Goal: Information Seeking & Learning: Learn about a topic

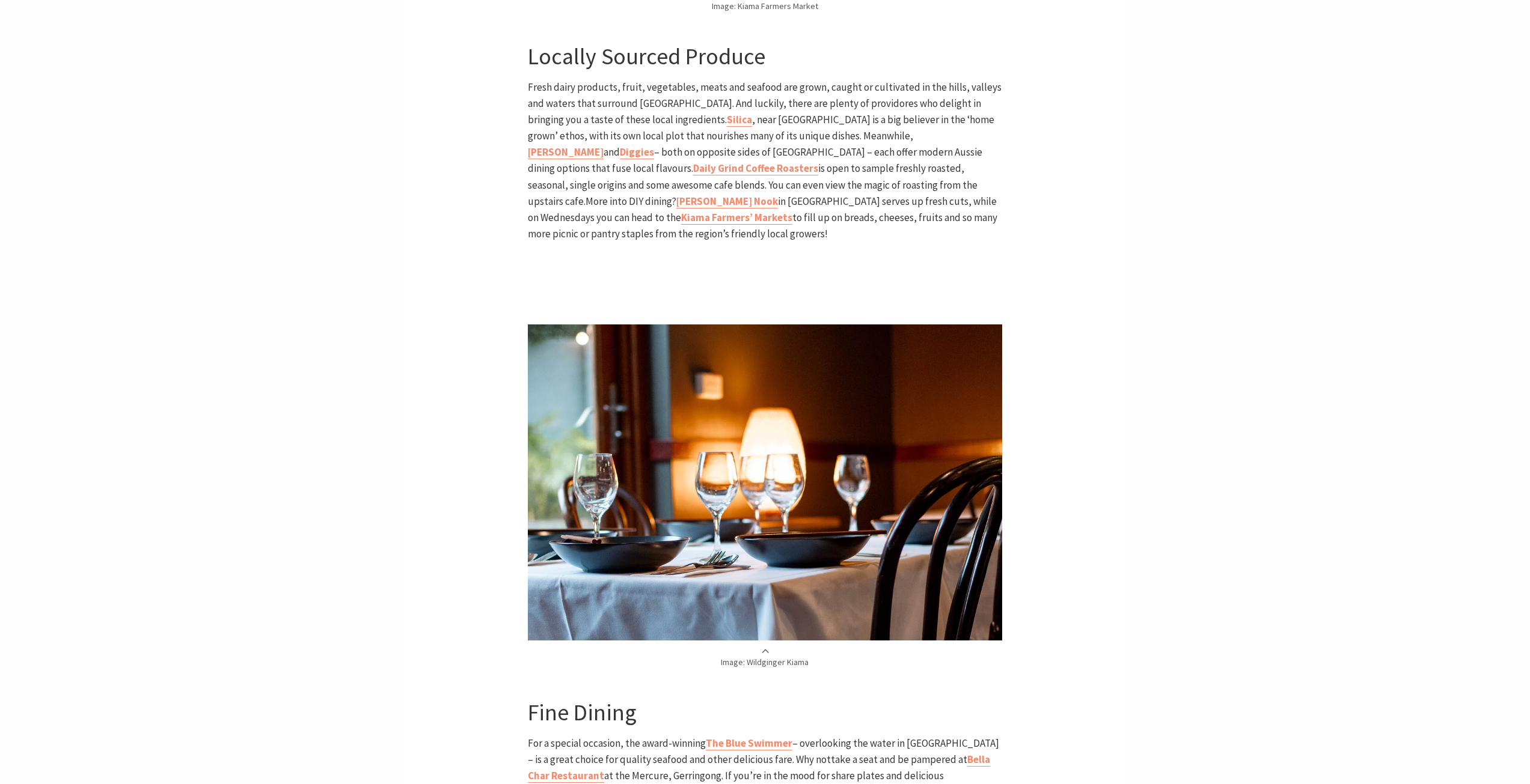
scroll to position [2043, 0]
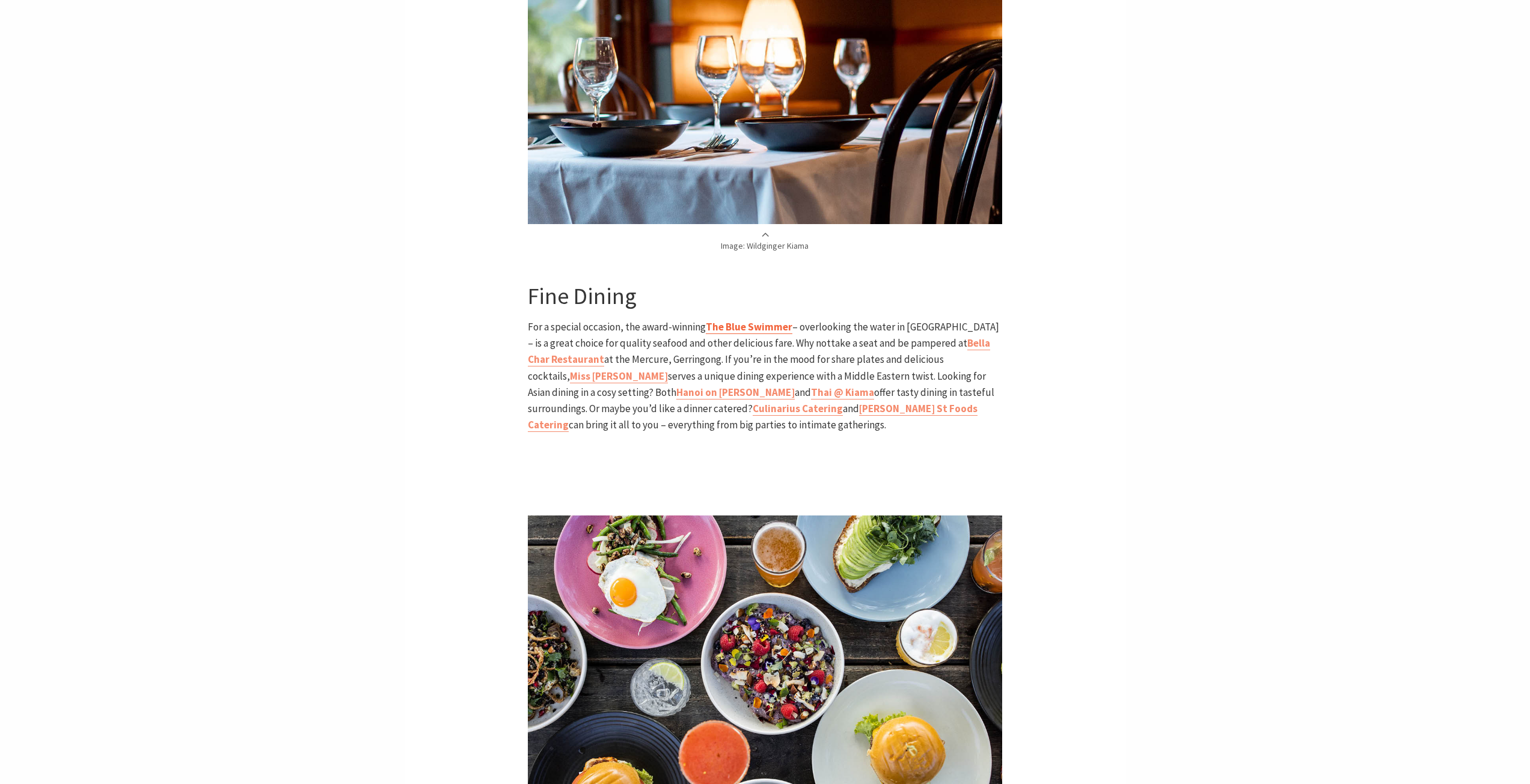
click at [740, 320] on b "The Blue Swimmer" at bounding box center [749, 326] width 87 height 13
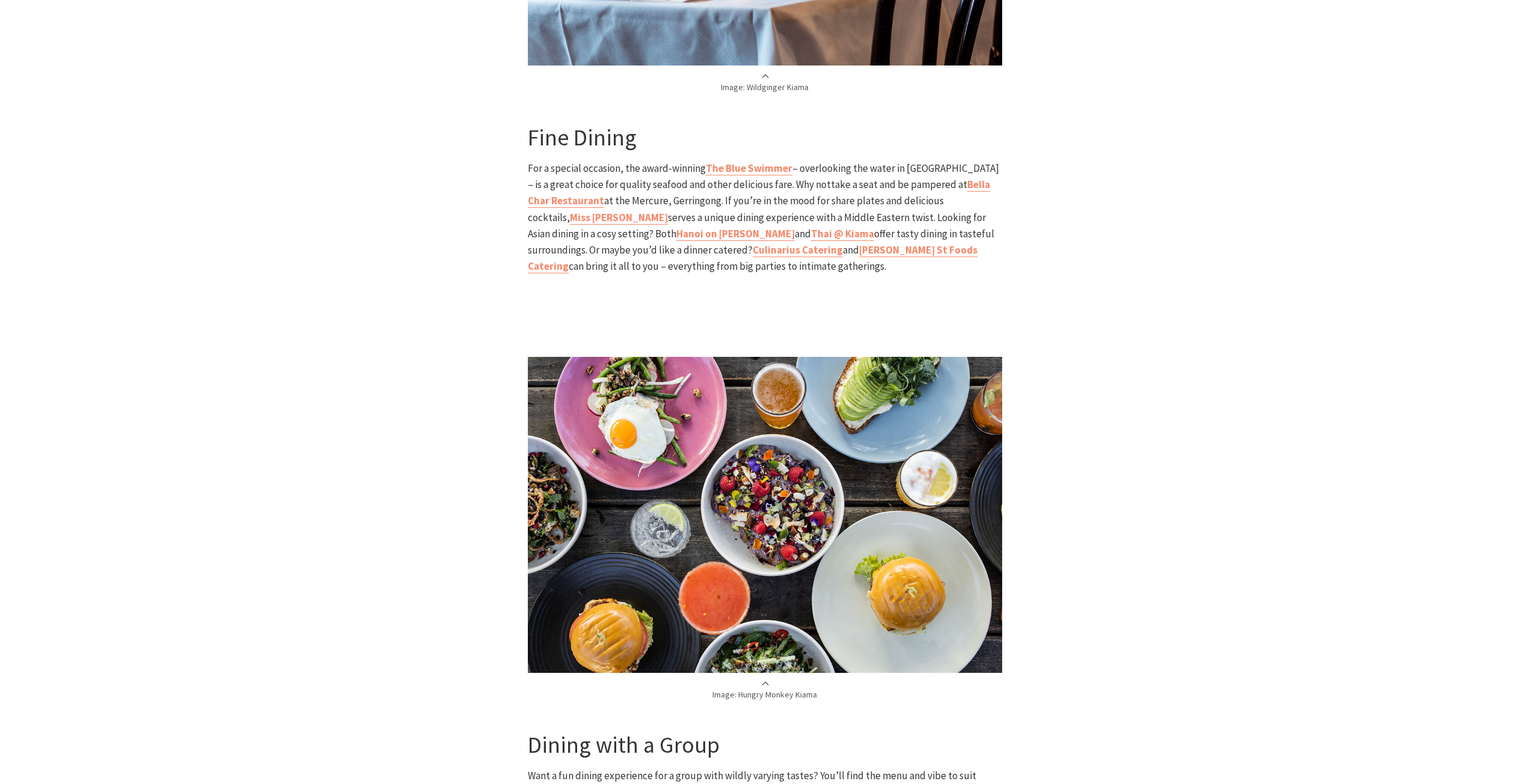
scroll to position [2043, 0]
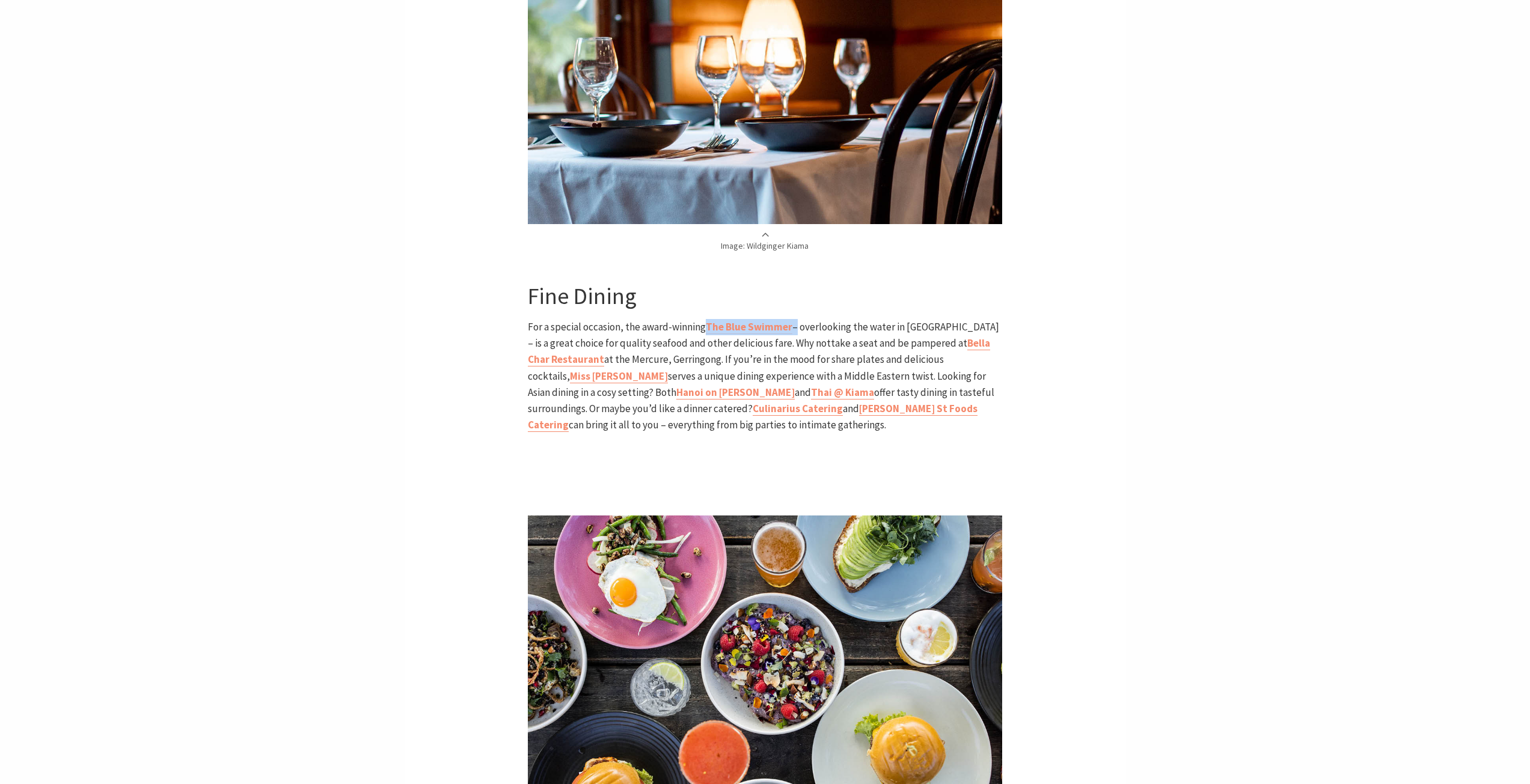
drag, startPoint x: 705, startPoint y: 289, endPoint x: 794, endPoint y: 295, distance: 89.2
click at [794, 319] on p "For a special occasion, the award-winning The Blue Swimmer – overlooking the wa…" at bounding box center [765, 376] width 474 height 115
copy p "The Blue Swimmer"
click at [239, 270] on section "Home Articles A food lover’s tour of Kiama A food lover’s tour of Kiama If the …" at bounding box center [765, 304] width 1530 height 3909
click at [558, 337] on b "Bella Char Restaurant" at bounding box center [760, 352] width 462 height 30
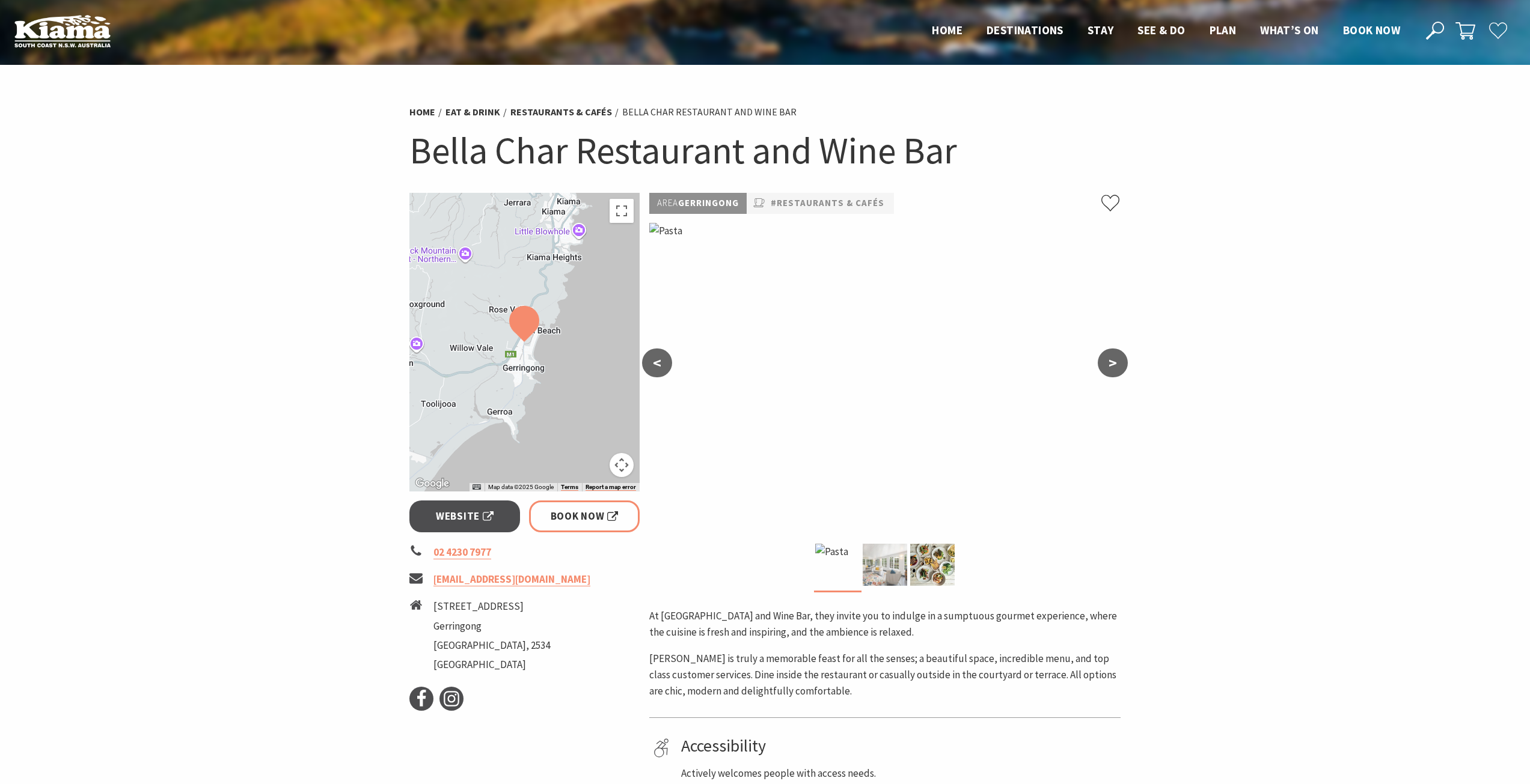
click at [883, 576] on img at bounding box center [885, 565] width 45 height 42
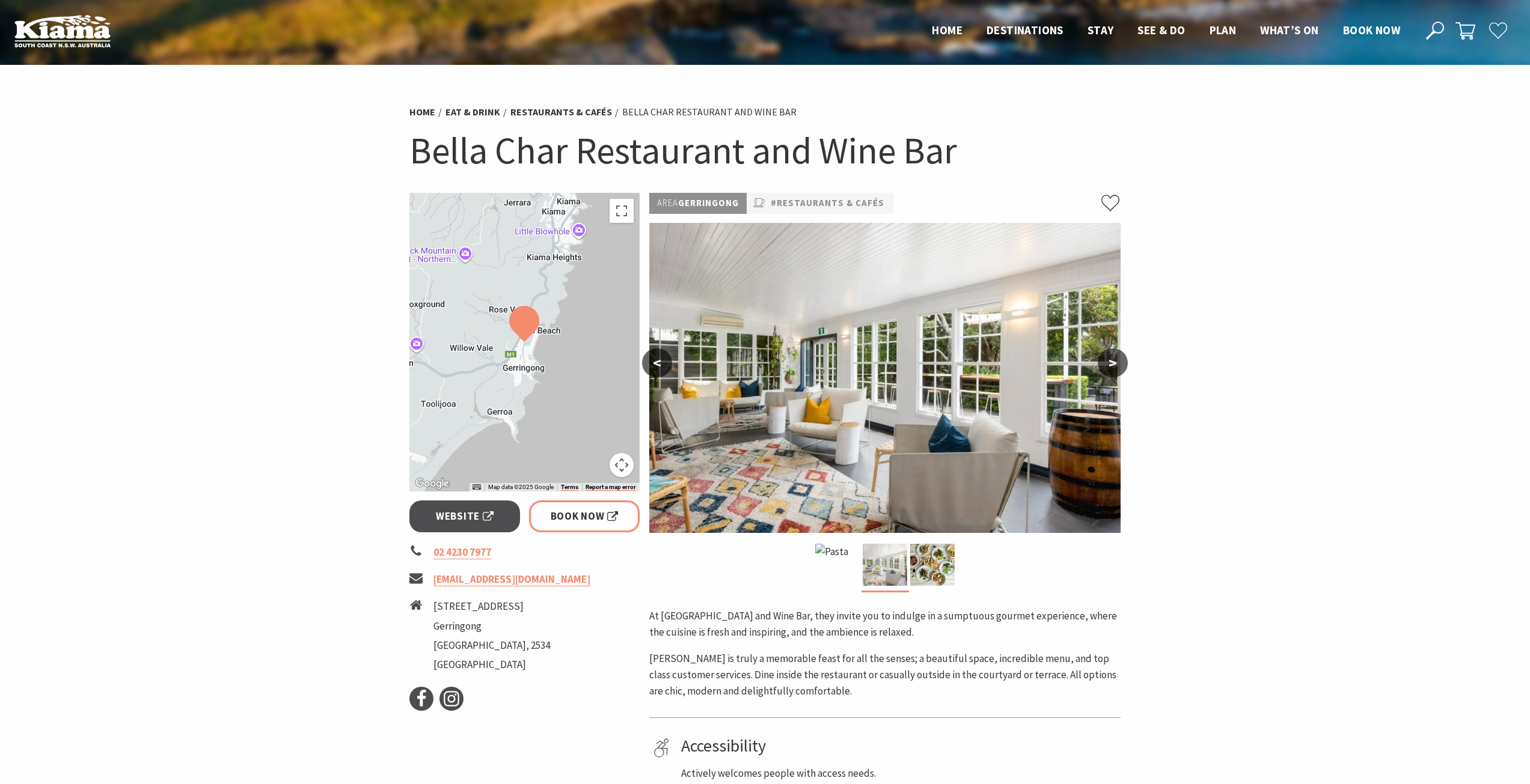
click at [905, 575] on img at bounding box center [885, 565] width 45 height 42
click at [931, 568] on img at bounding box center [932, 565] width 45 height 42
click at [885, 569] on img at bounding box center [885, 565] width 45 height 42
click at [939, 560] on img at bounding box center [932, 565] width 45 height 42
click at [1114, 364] on button ">" at bounding box center [1112, 363] width 30 height 29
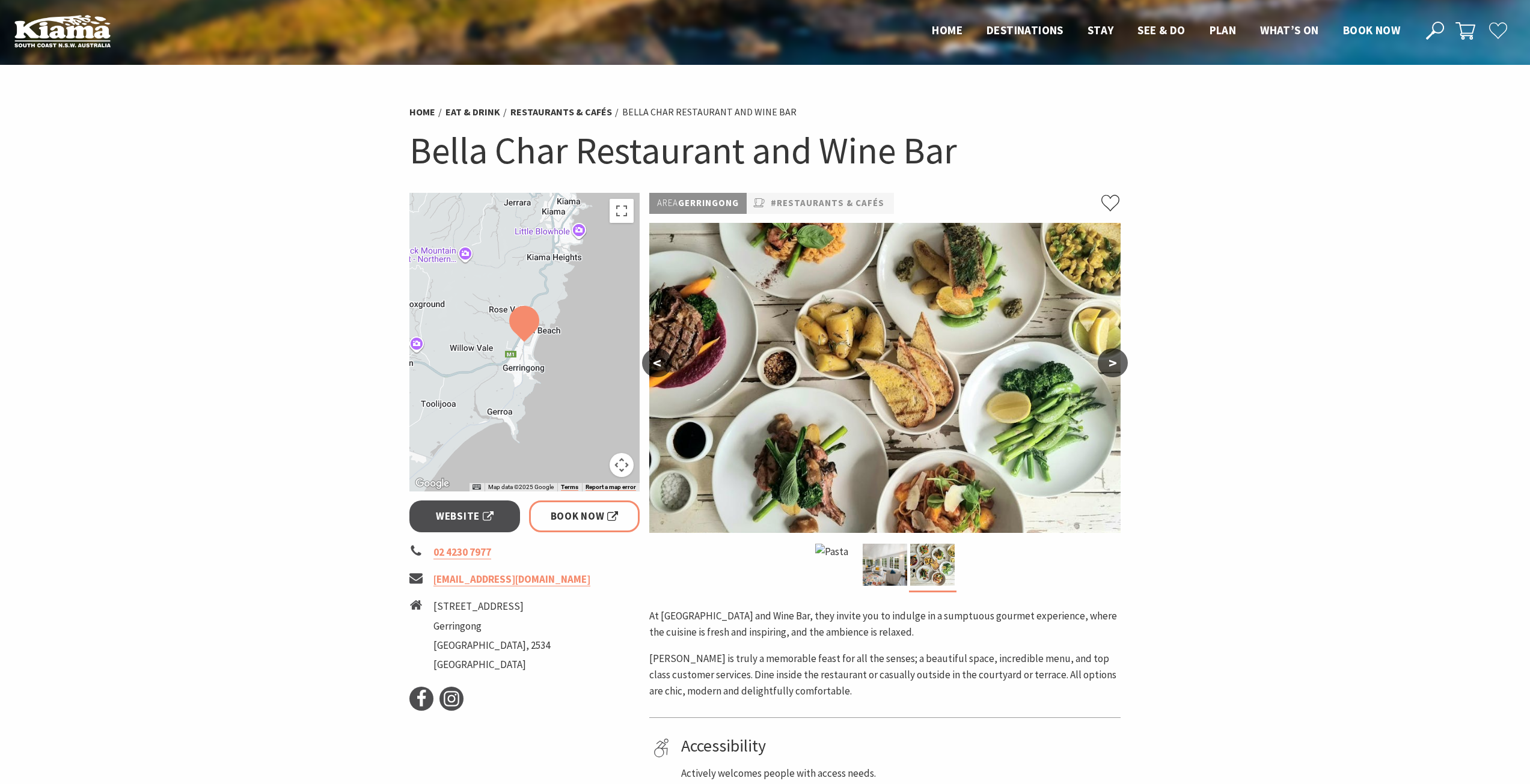
click at [1114, 364] on button ">" at bounding box center [1112, 363] width 30 height 29
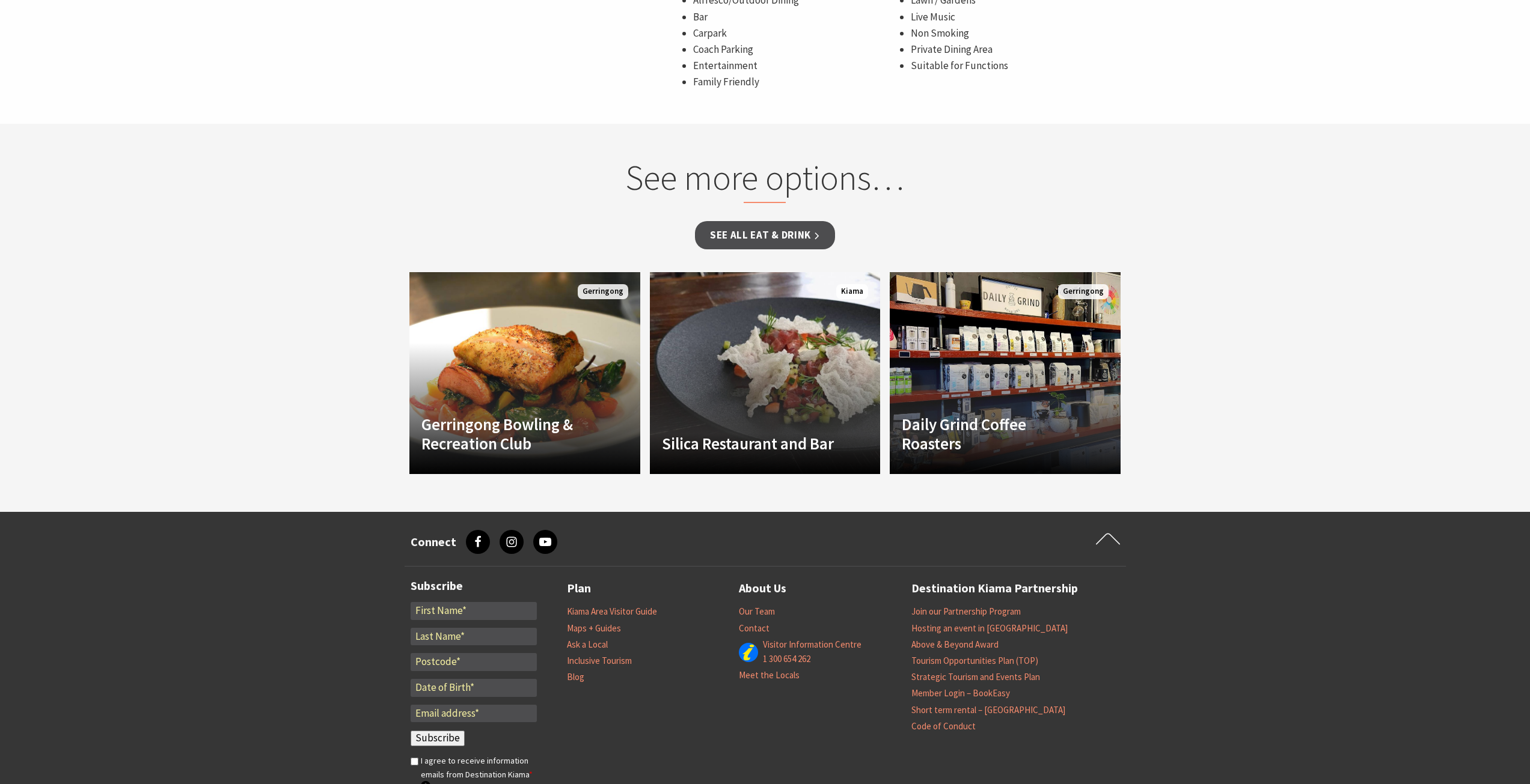
scroll to position [902, 0]
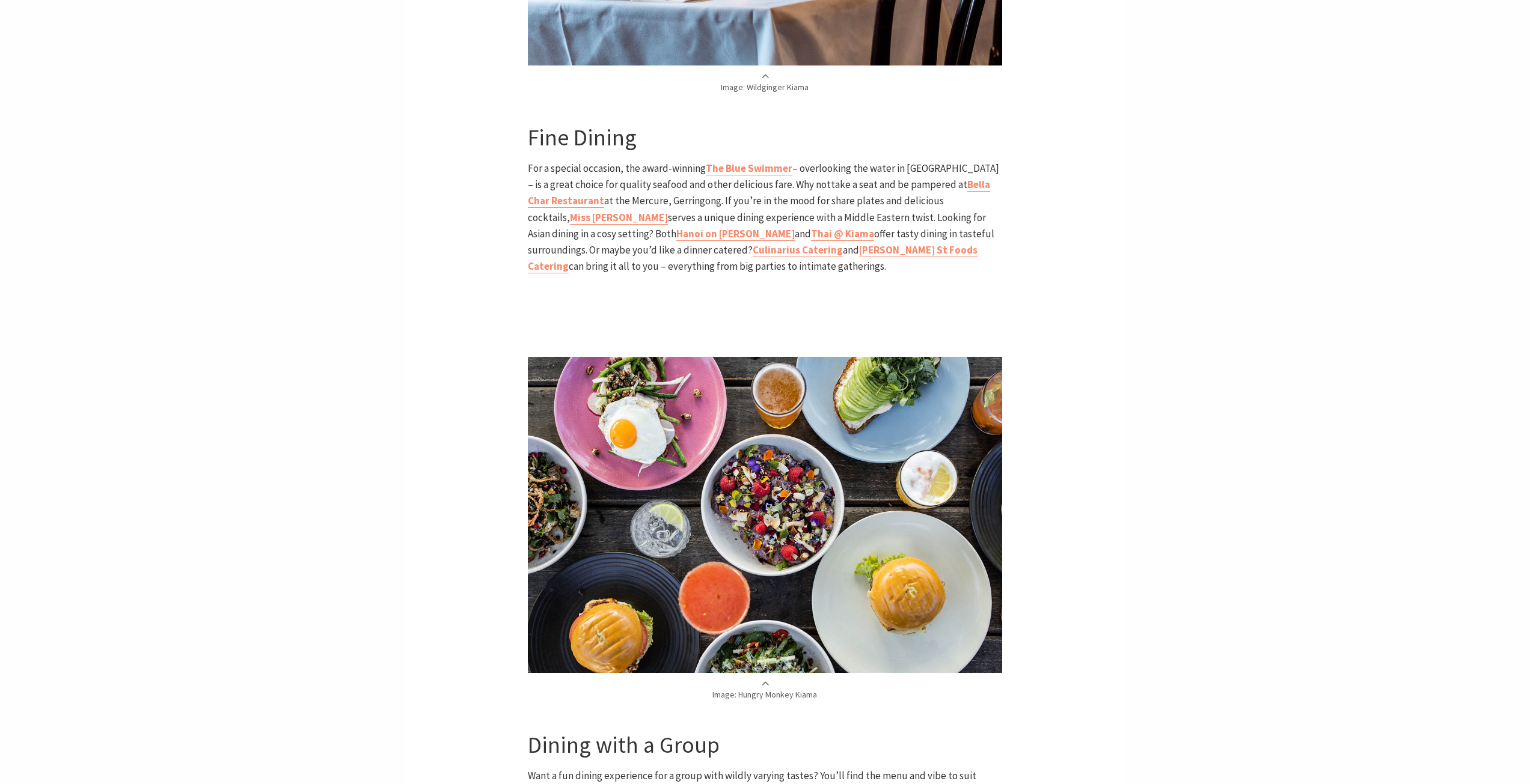
scroll to position [2043, 0]
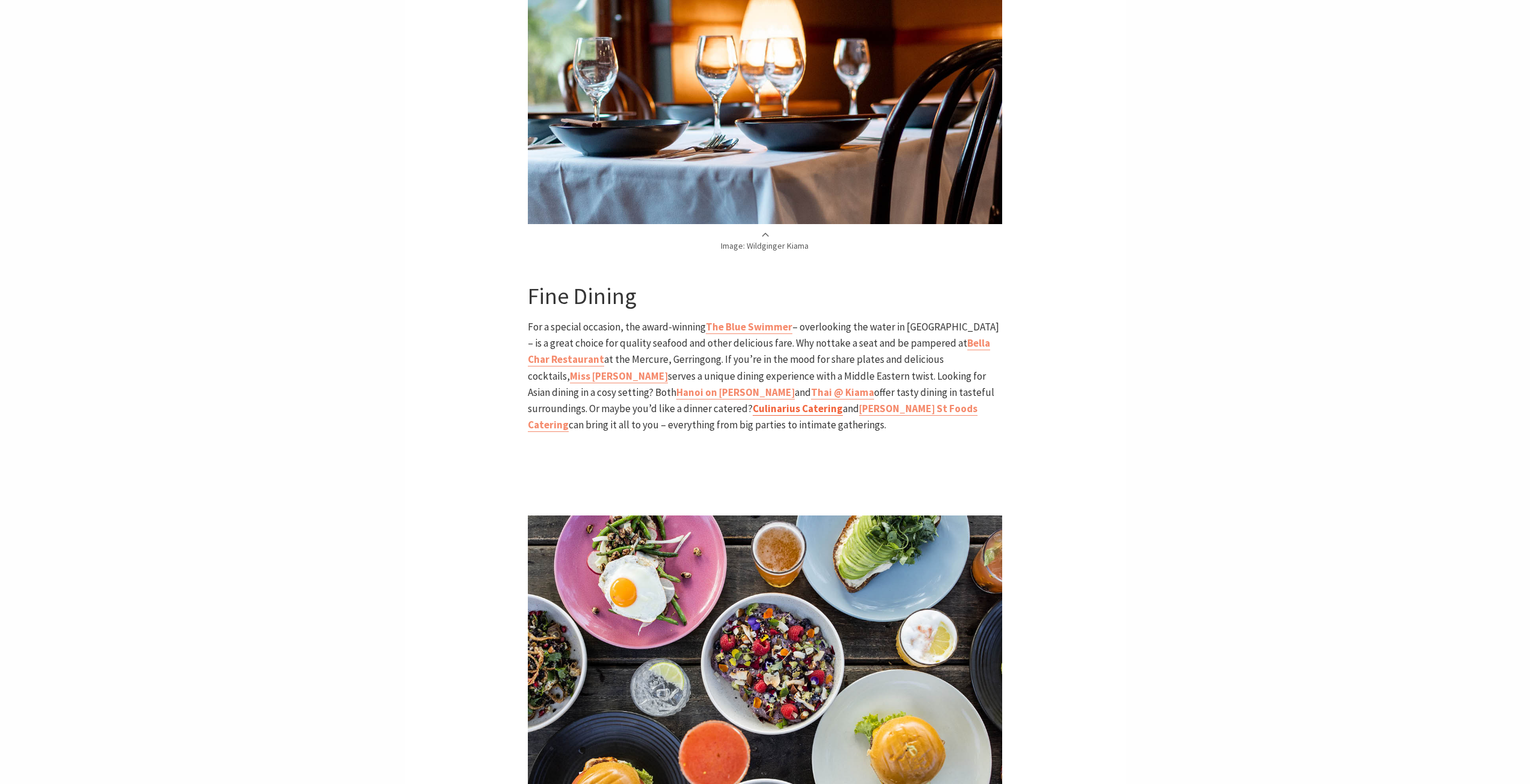
click at [753, 402] on b "Culinarius Catering" at bounding box center [797, 408] width 90 height 13
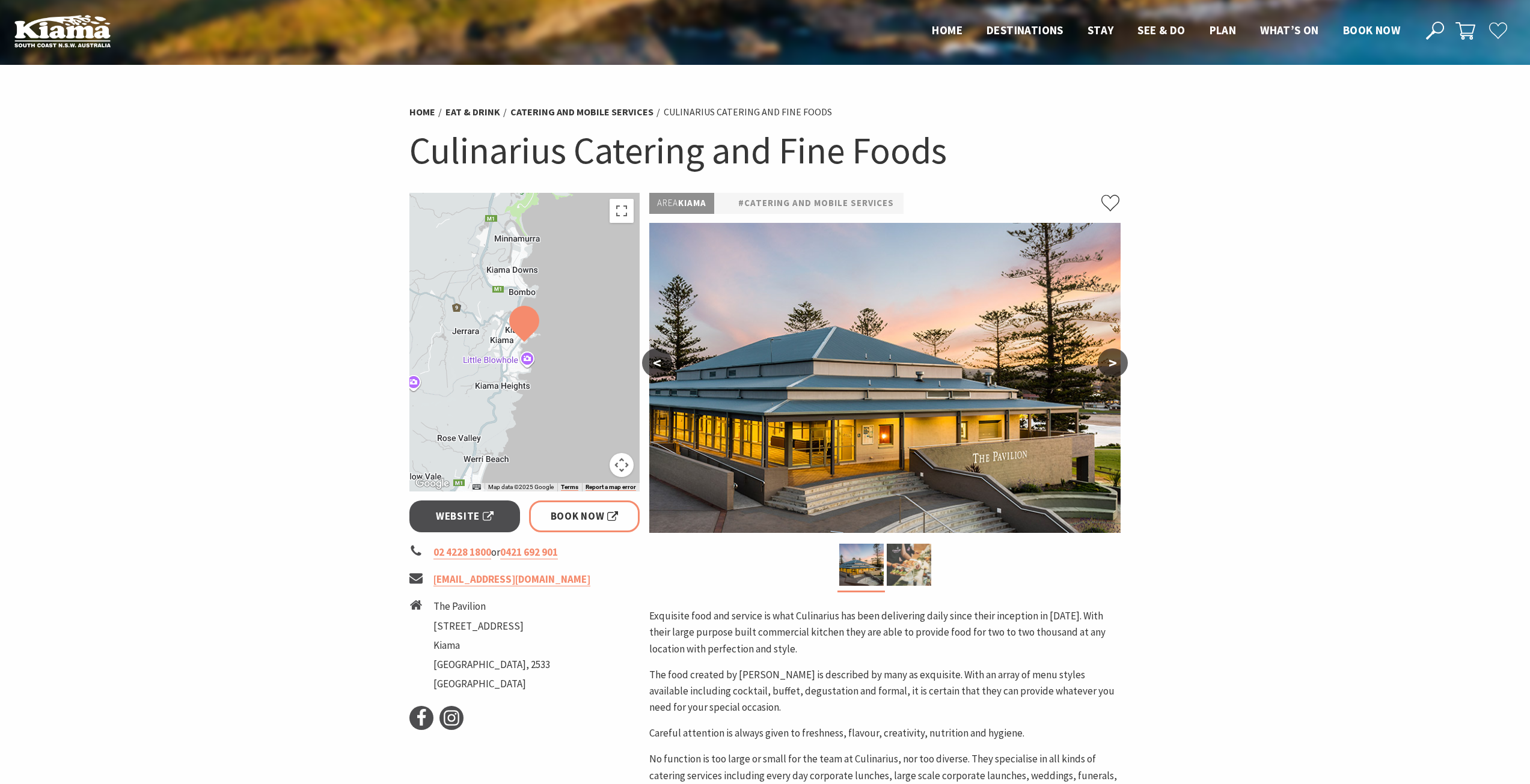
click at [914, 577] on img at bounding box center [909, 565] width 45 height 42
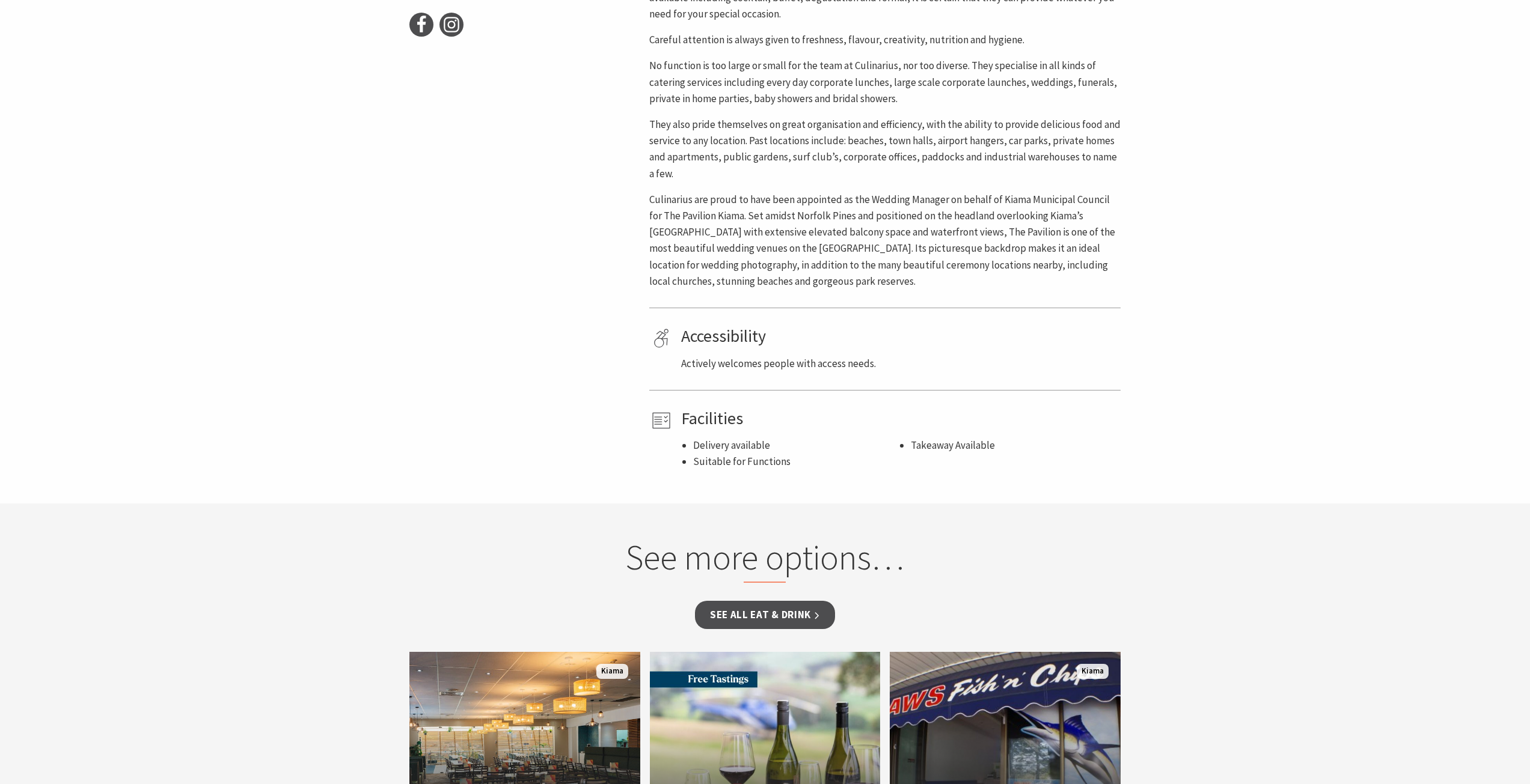
scroll to position [301, 0]
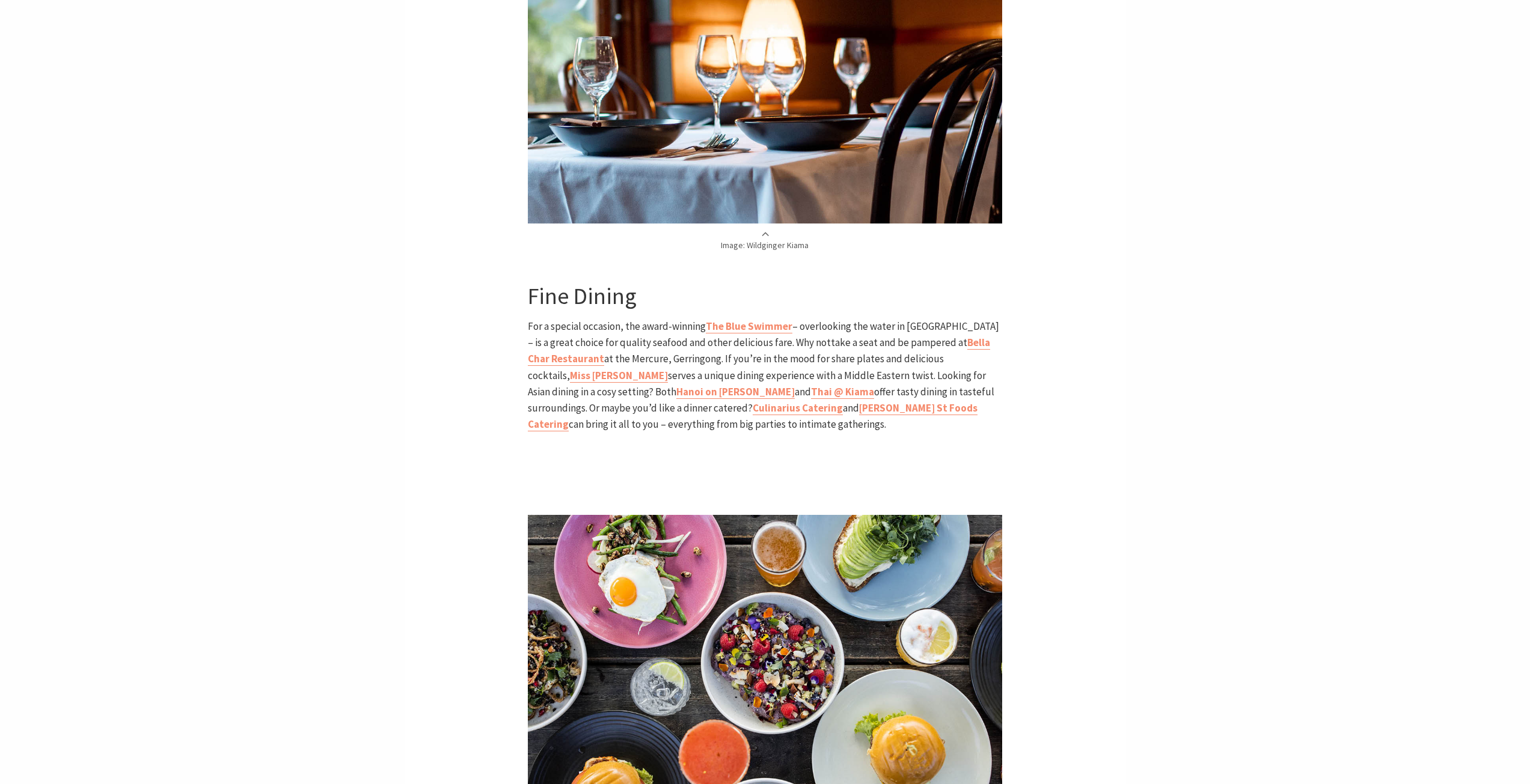
scroll to position [2043, 0]
click at [742, 402] on b "[PERSON_NAME] St Foods Catering" at bounding box center [753, 417] width 450 height 30
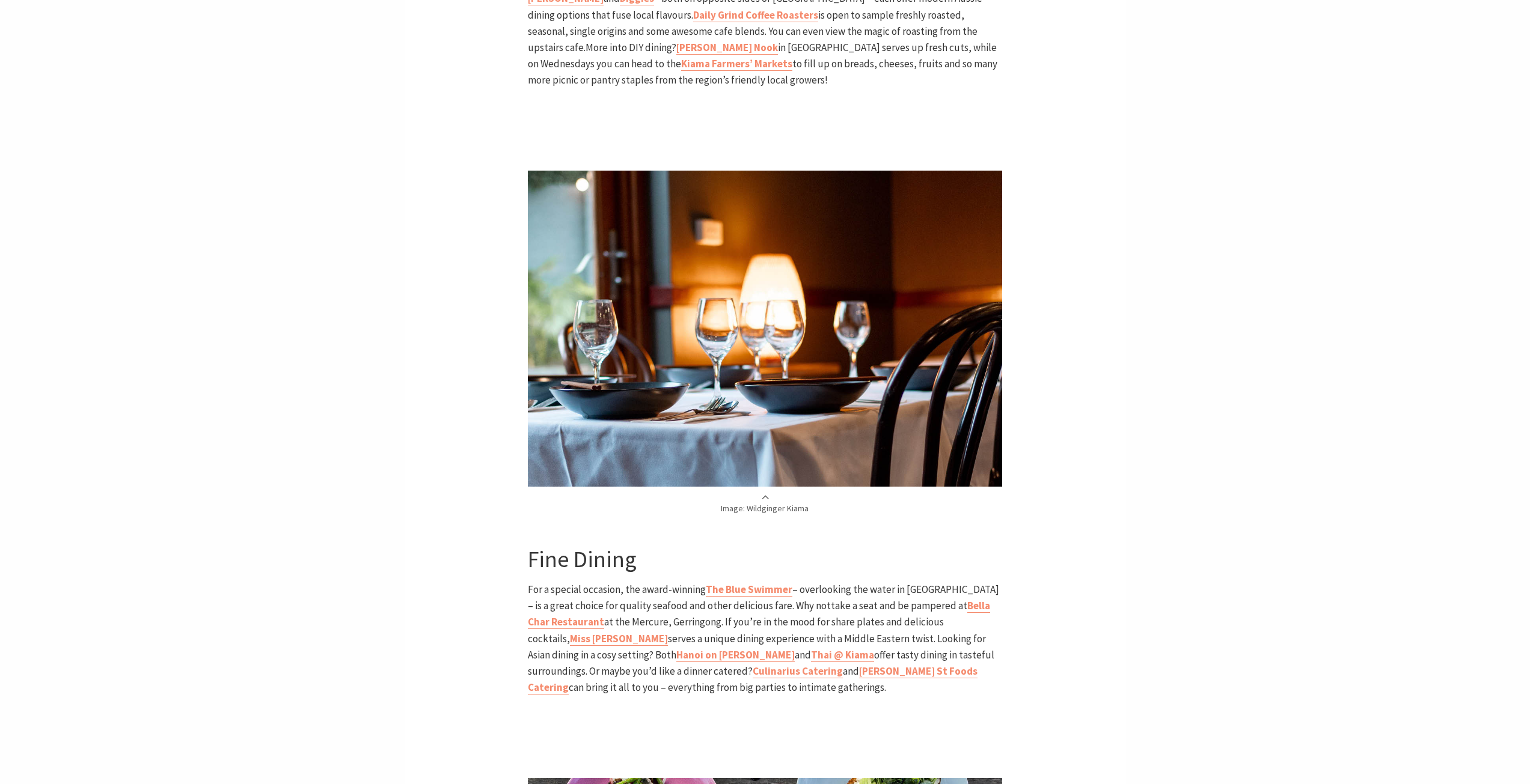
scroll to position [1763, 0]
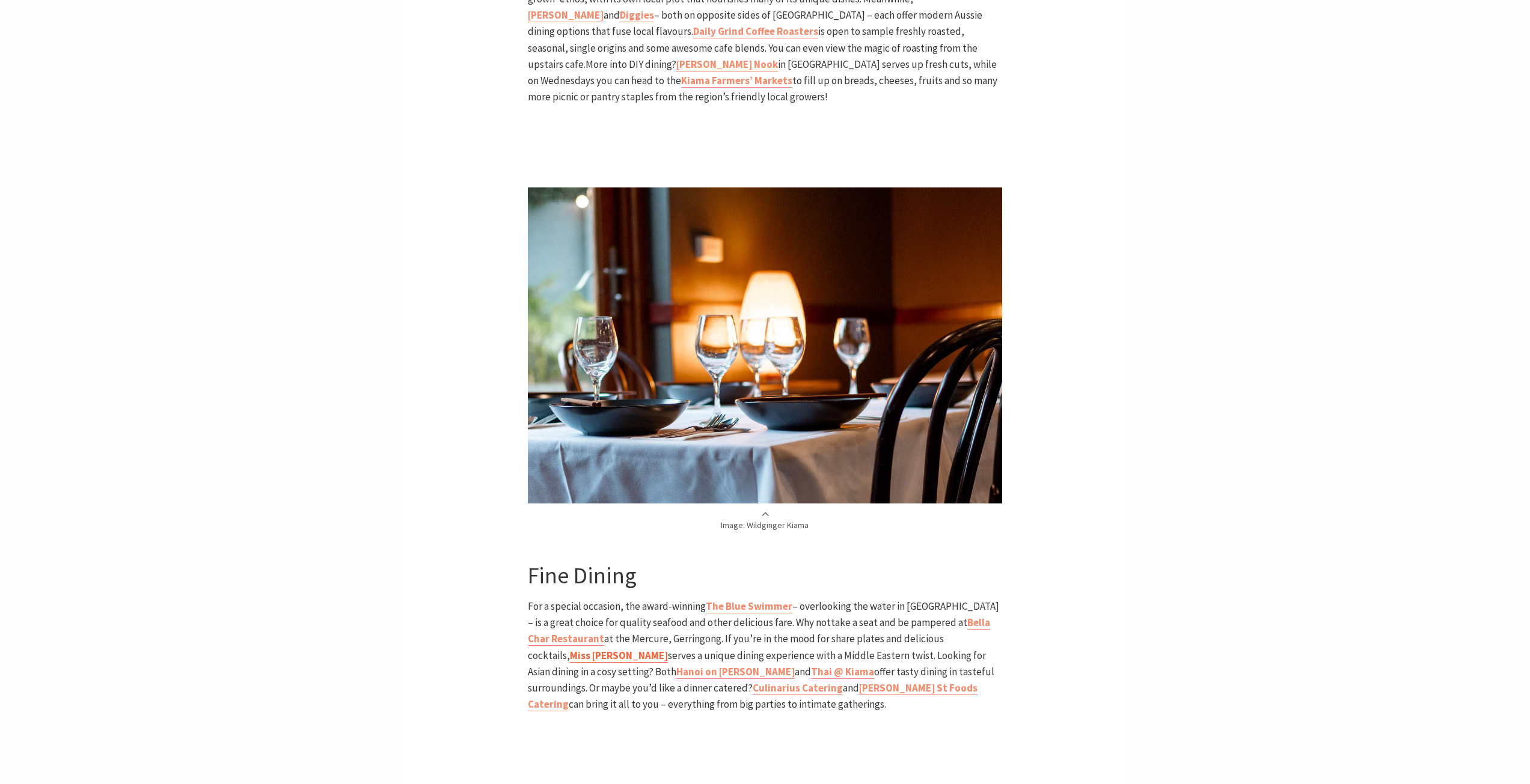
click at [668, 649] on strong "Miss Arda" at bounding box center [619, 654] width 98 height 13
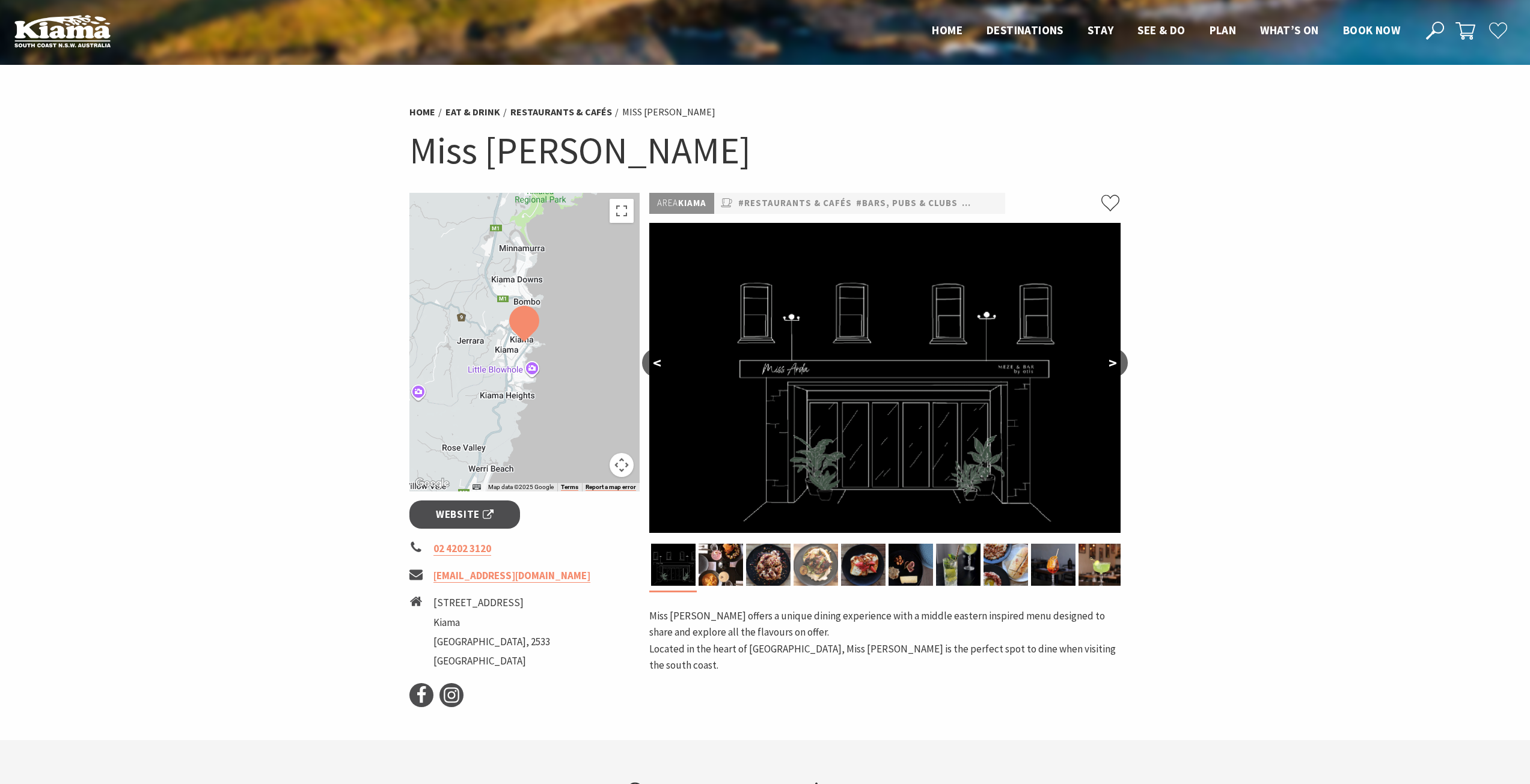
click at [823, 560] on img at bounding box center [815, 565] width 45 height 42
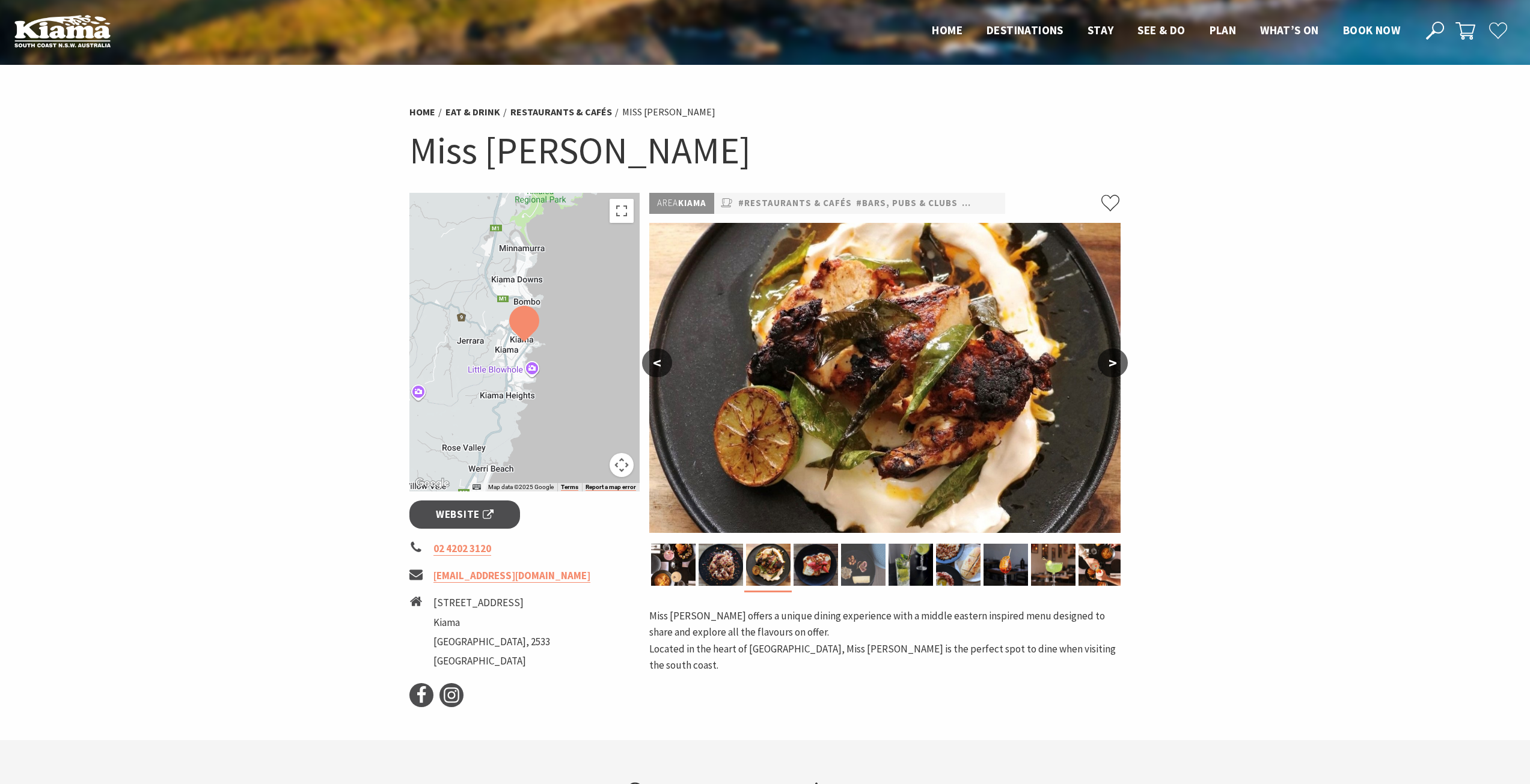
click at [855, 564] on img at bounding box center [863, 565] width 45 height 42
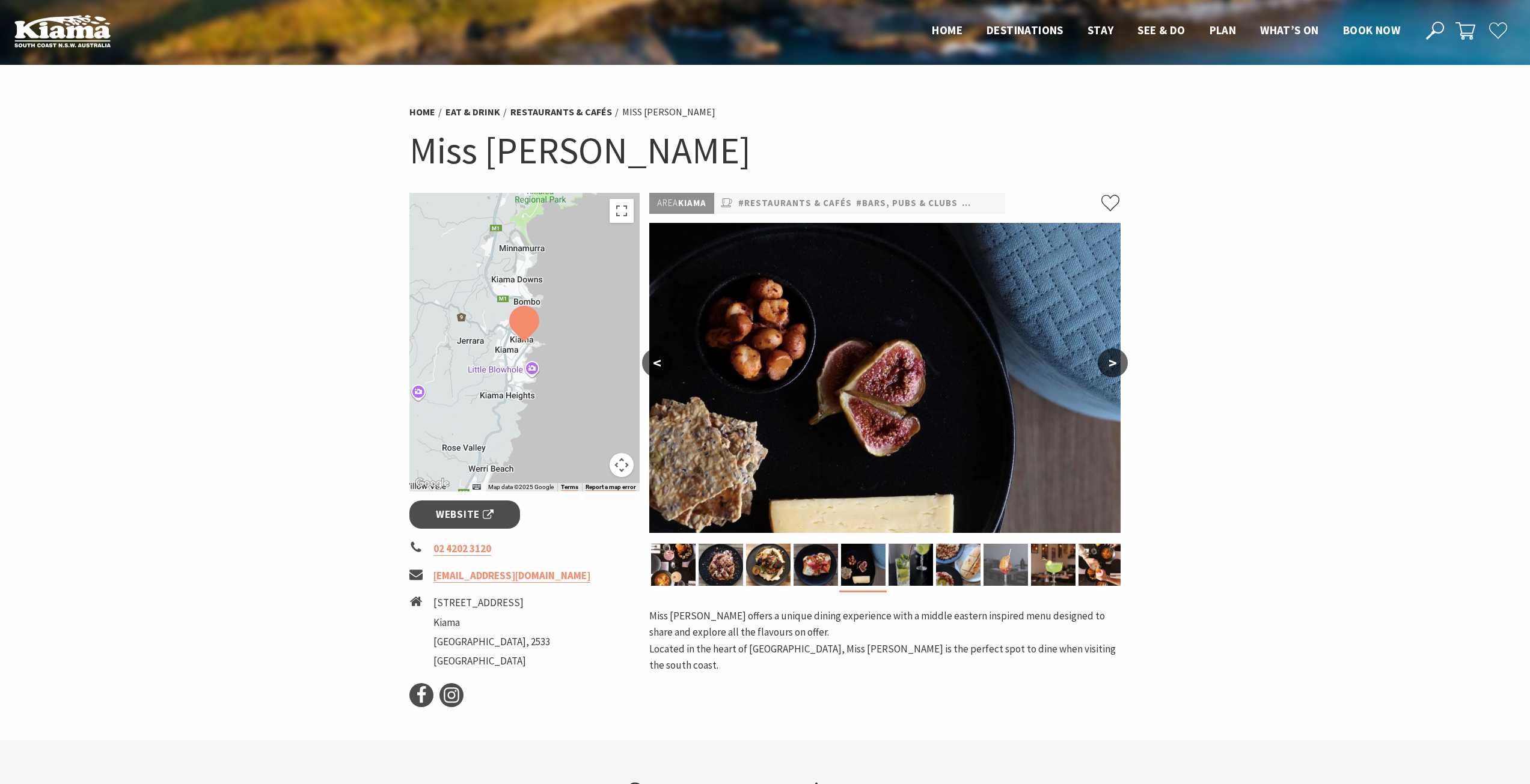
click at [1018, 573] on img at bounding box center [1006, 565] width 45 height 42
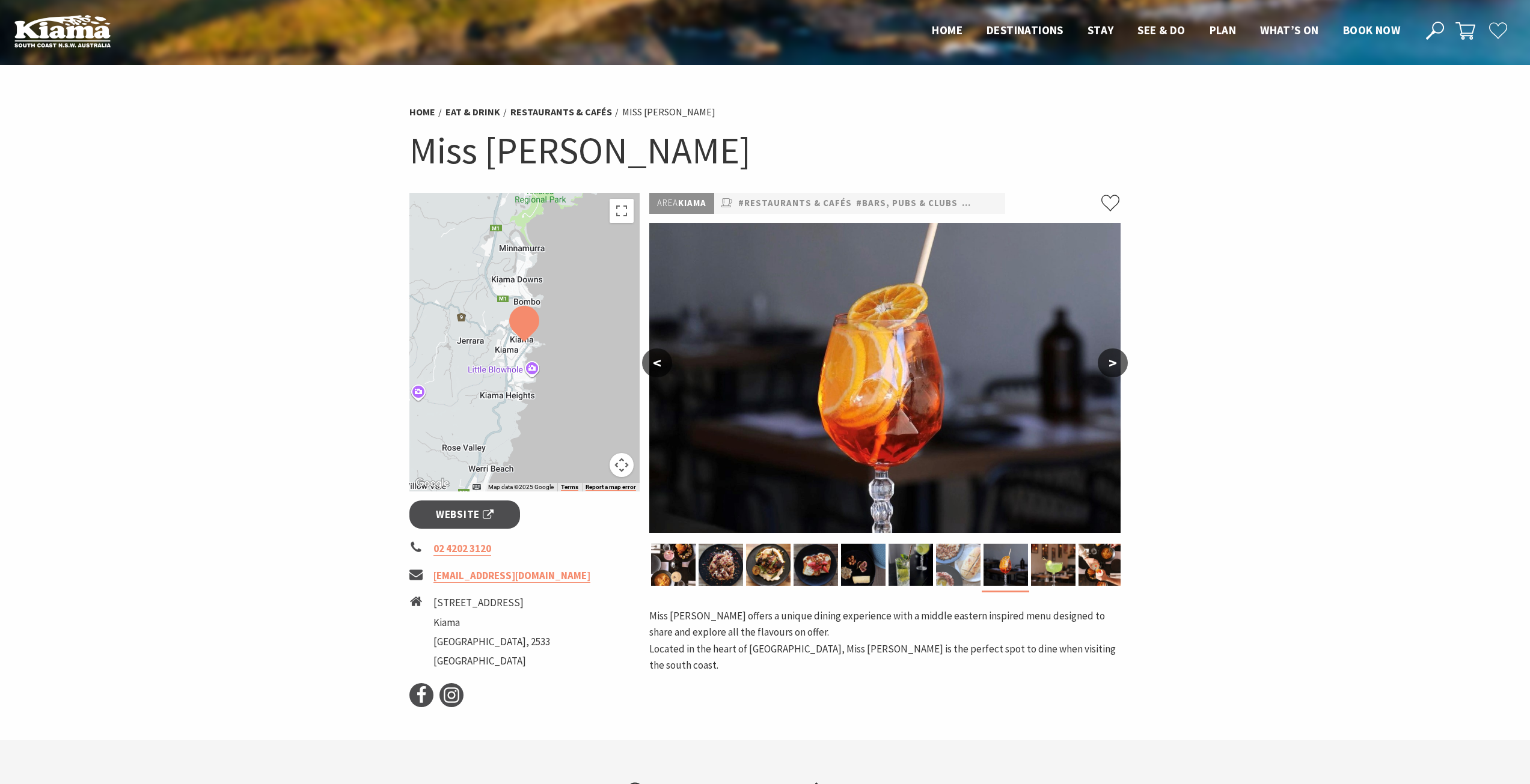
click at [963, 564] on img at bounding box center [958, 565] width 45 height 42
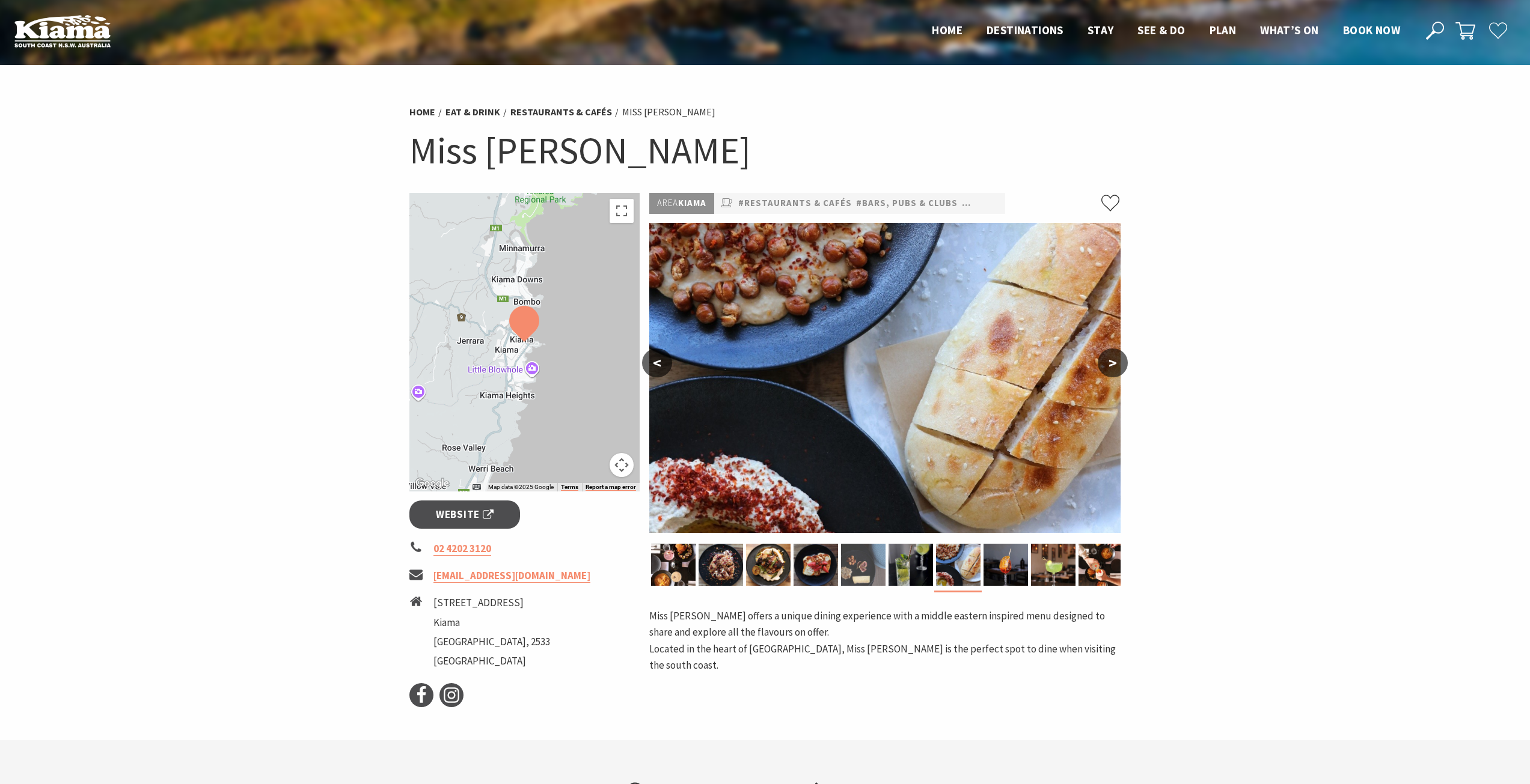
click at [860, 569] on img at bounding box center [863, 565] width 45 height 42
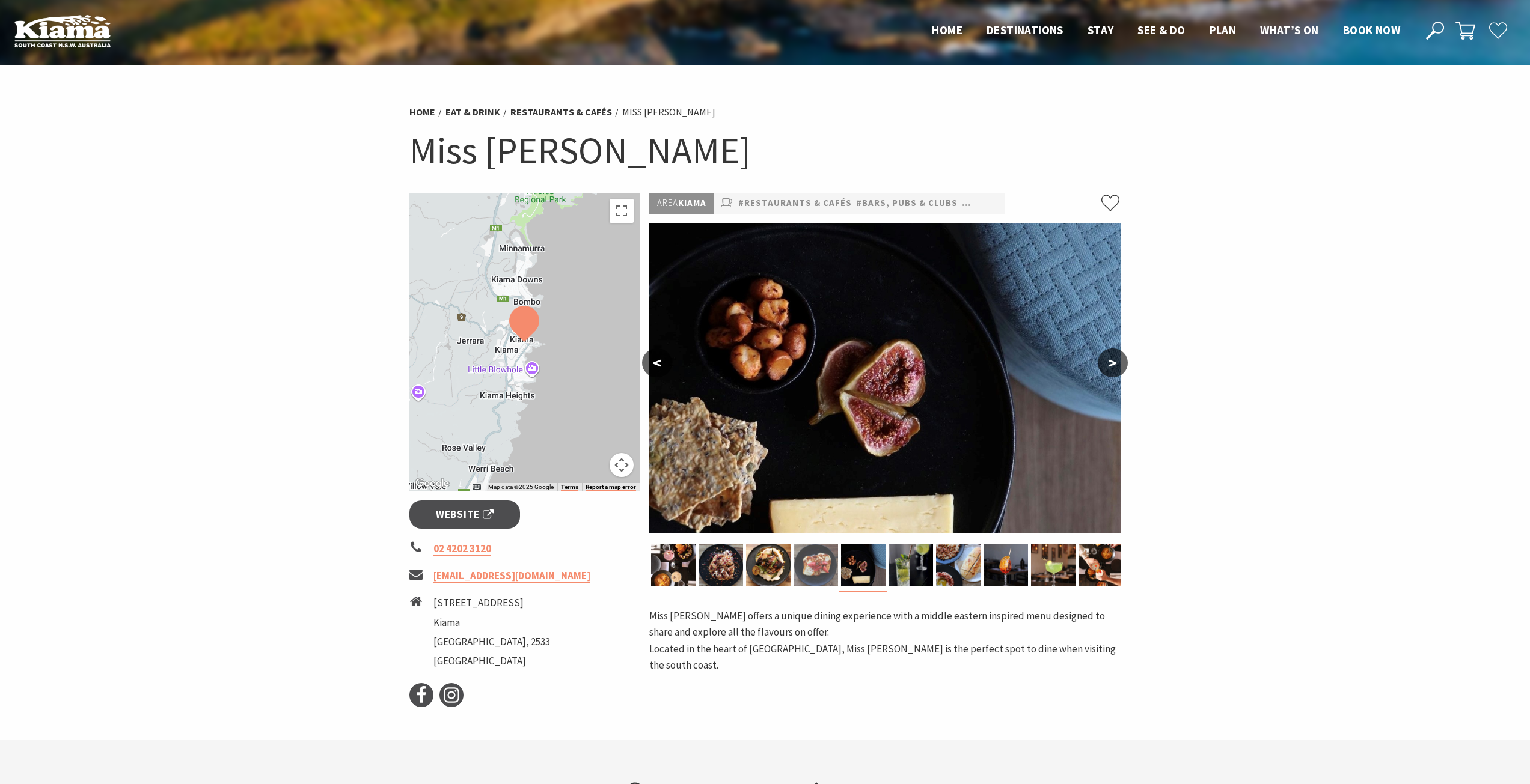
click at [800, 569] on img at bounding box center [815, 565] width 45 height 42
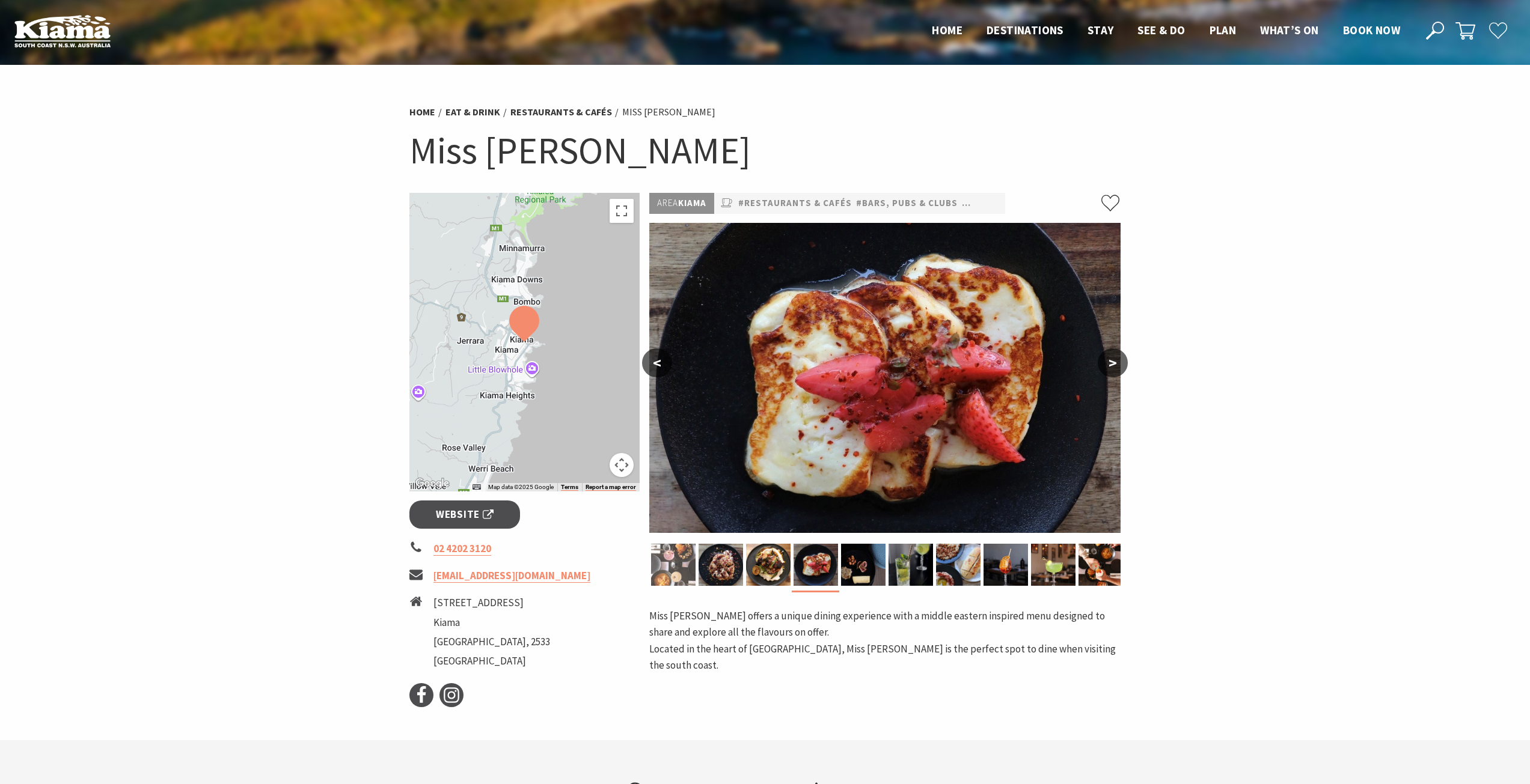
click at [680, 561] on img at bounding box center [673, 565] width 45 height 42
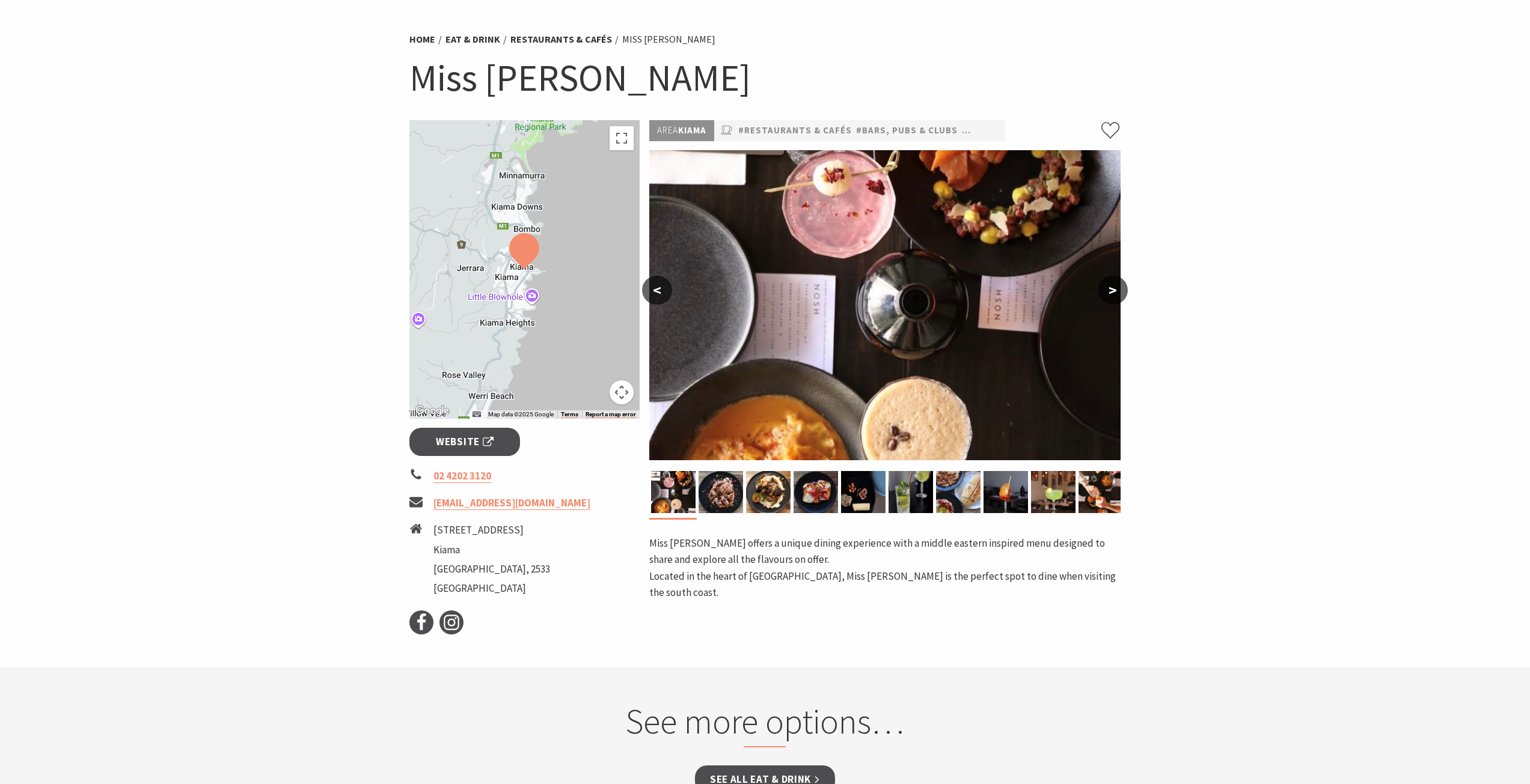
scroll to position [60, 0]
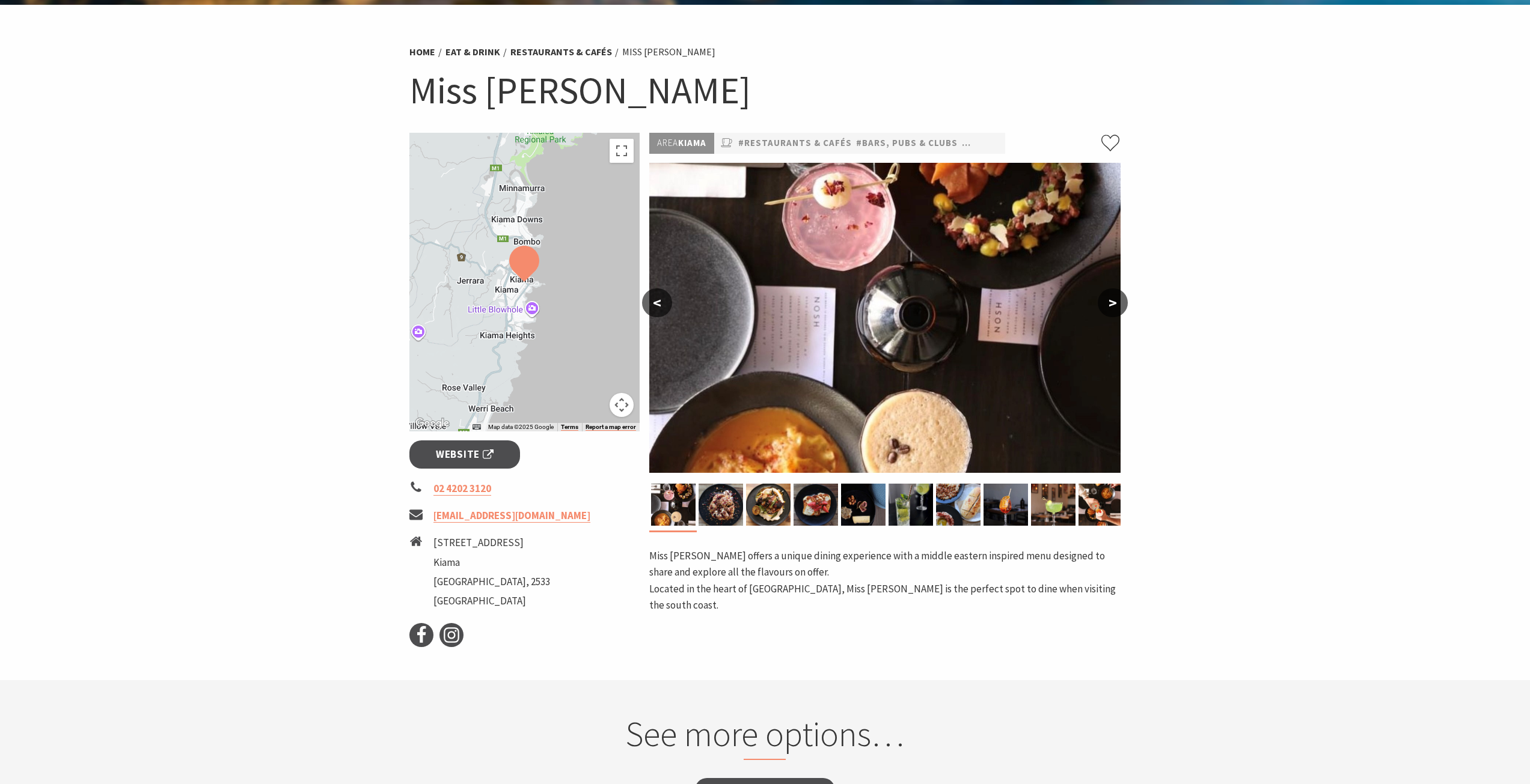
click at [1116, 304] on button ">" at bounding box center [1112, 303] width 30 height 29
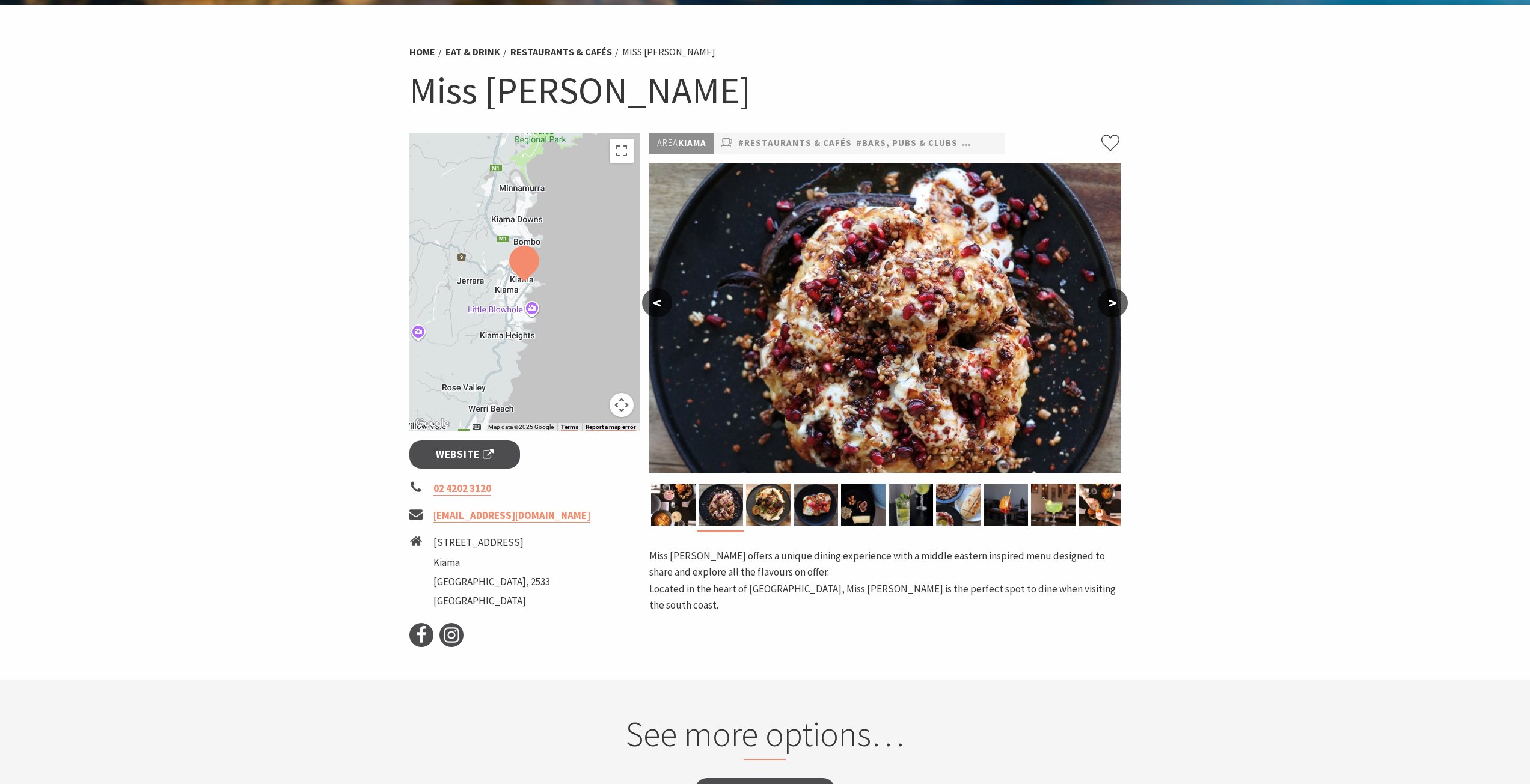
click at [1116, 304] on button ">" at bounding box center [1112, 303] width 30 height 29
click at [1115, 304] on button ">" at bounding box center [1112, 303] width 30 height 29
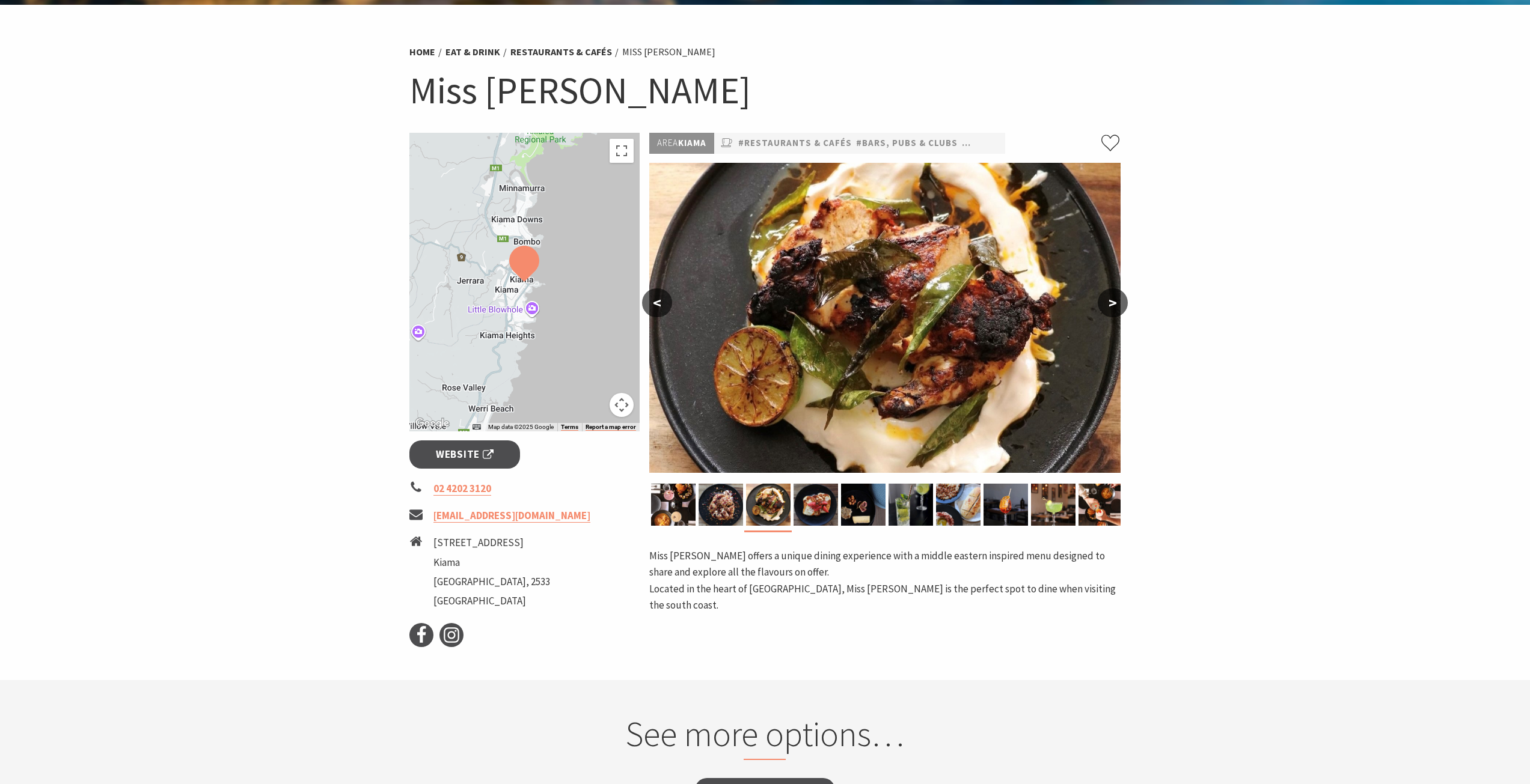
click at [1115, 304] on button ">" at bounding box center [1112, 303] width 30 height 29
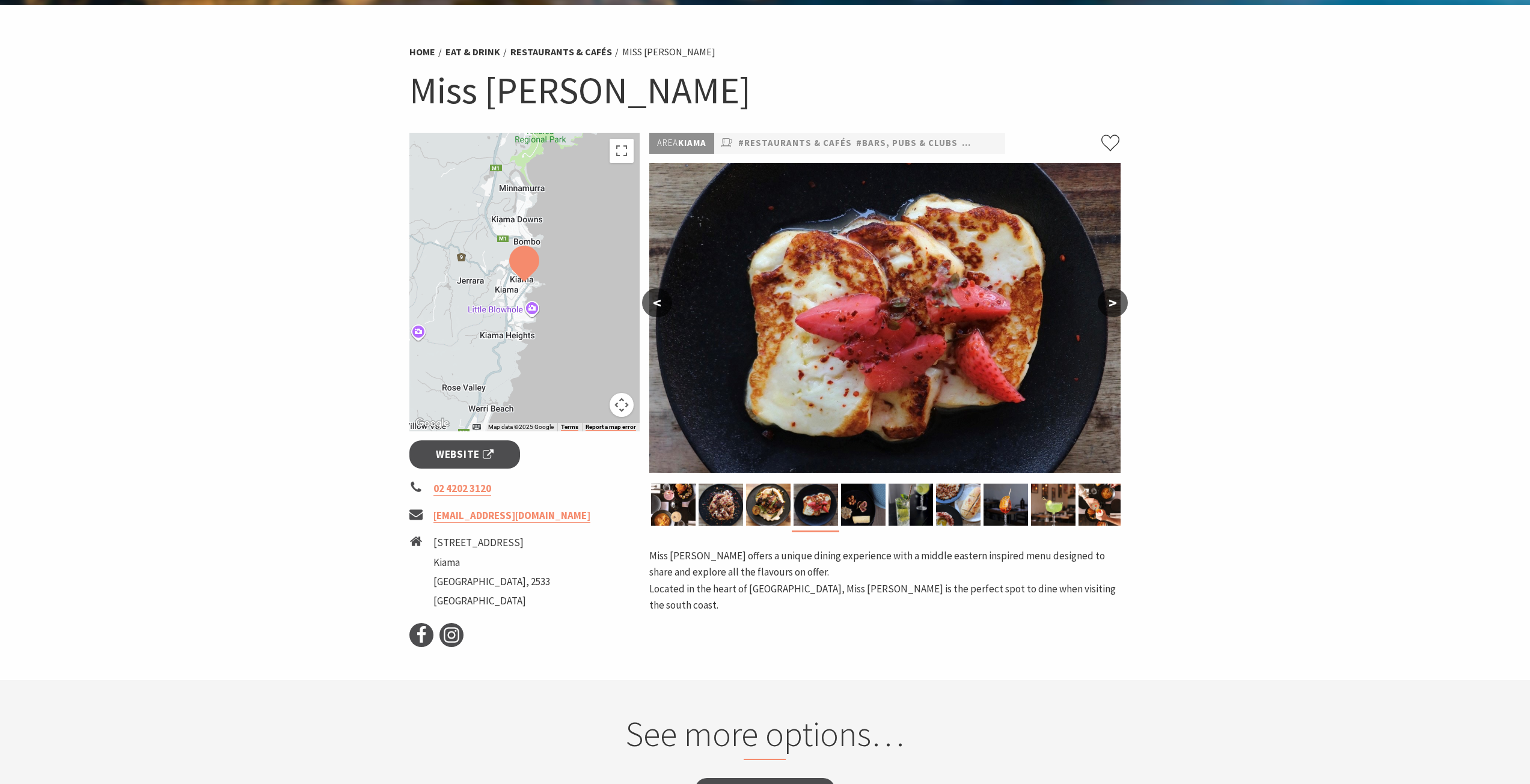
click at [1115, 304] on button ">" at bounding box center [1112, 303] width 30 height 29
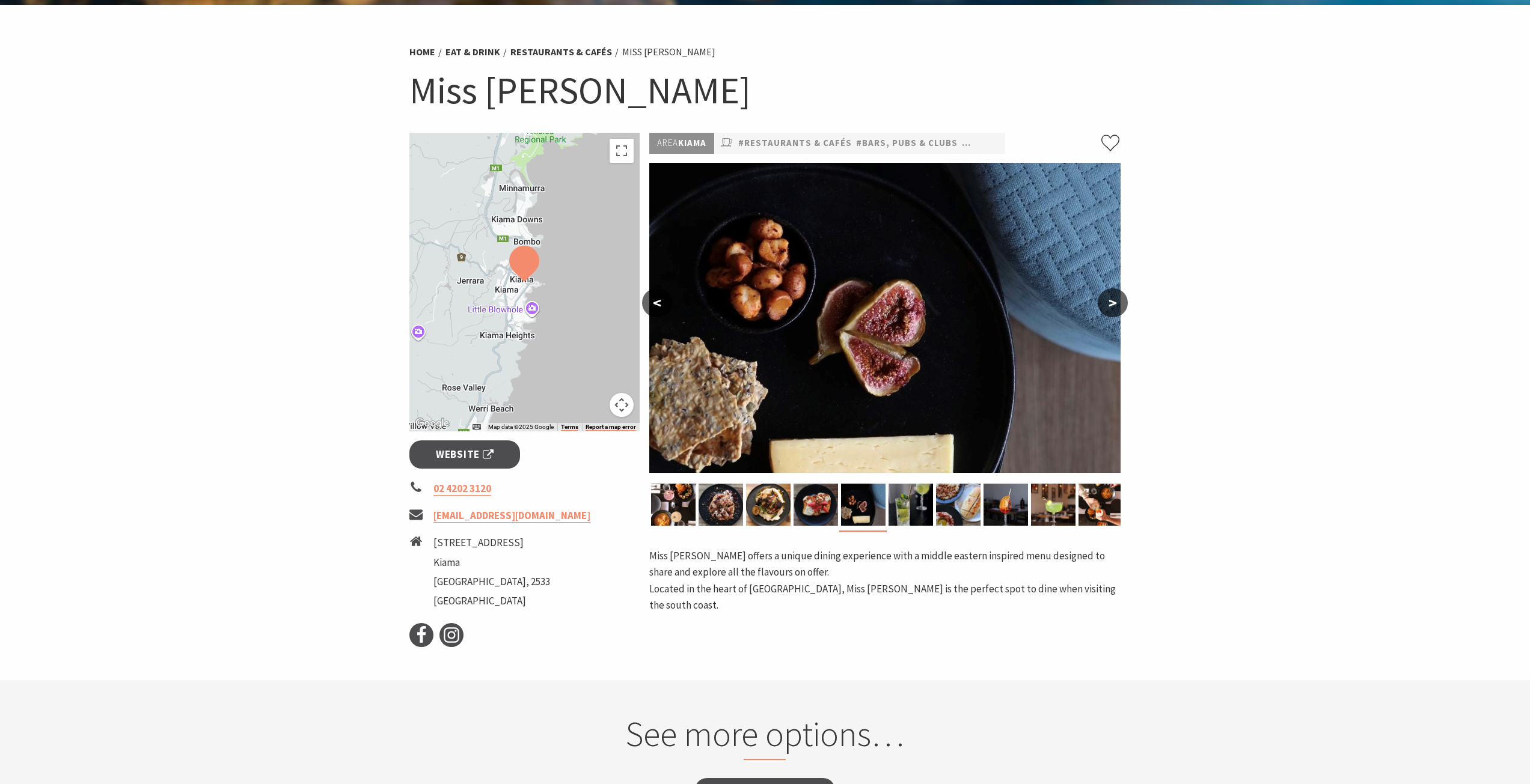
click at [1115, 304] on button ">" at bounding box center [1112, 303] width 30 height 29
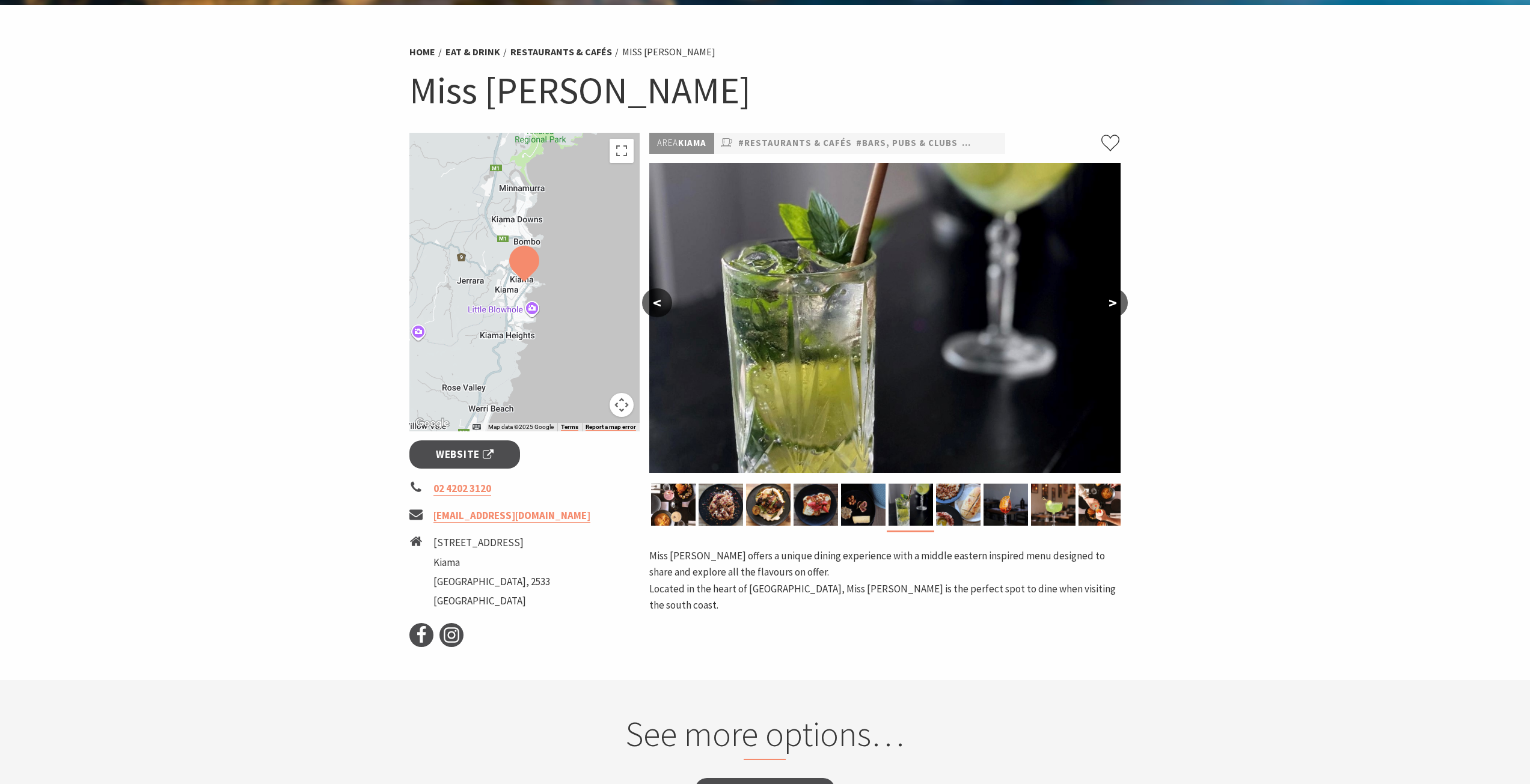
click at [1115, 304] on button ">" at bounding box center [1112, 303] width 30 height 29
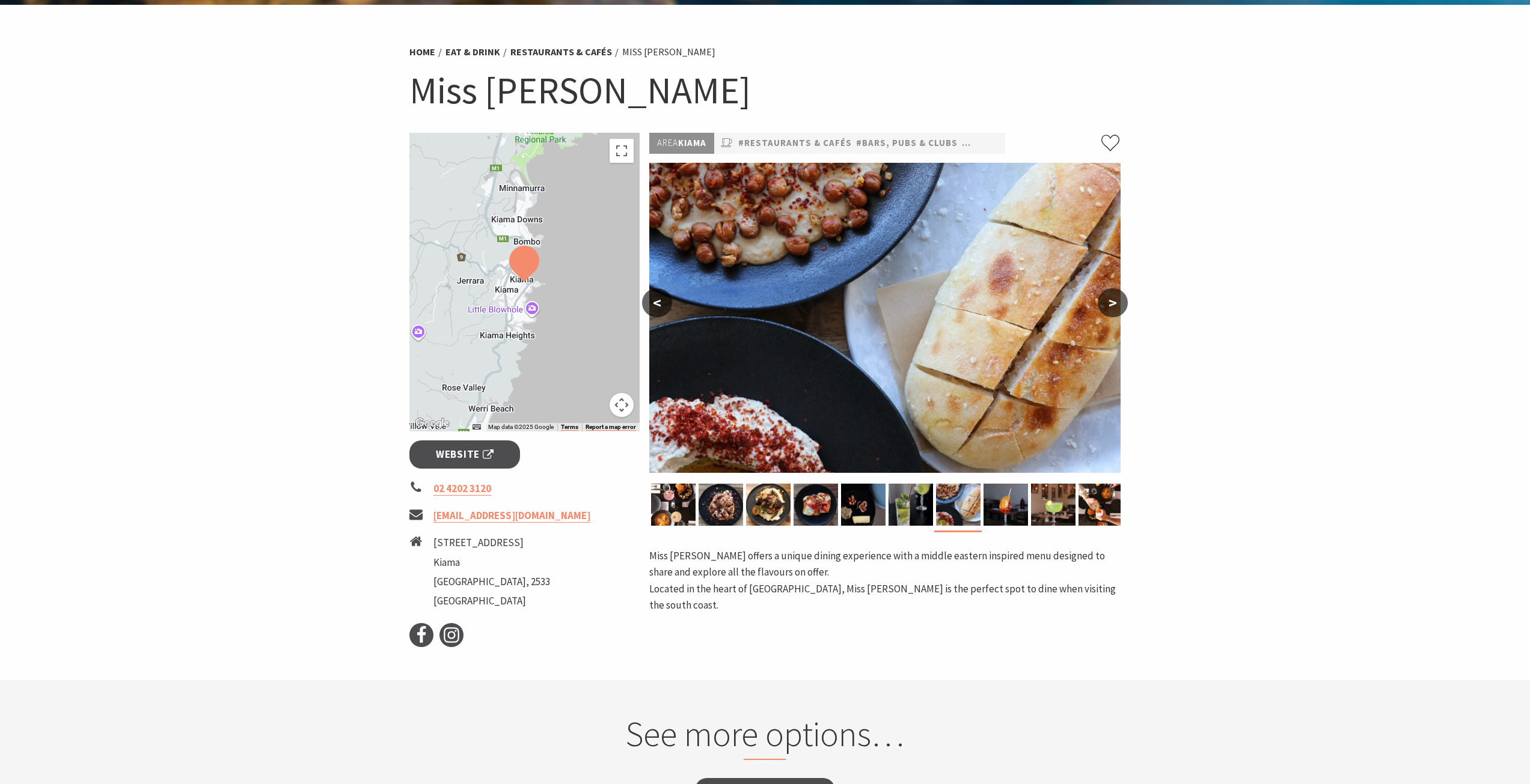
click at [1115, 304] on button ">" at bounding box center [1112, 303] width 30 height 29
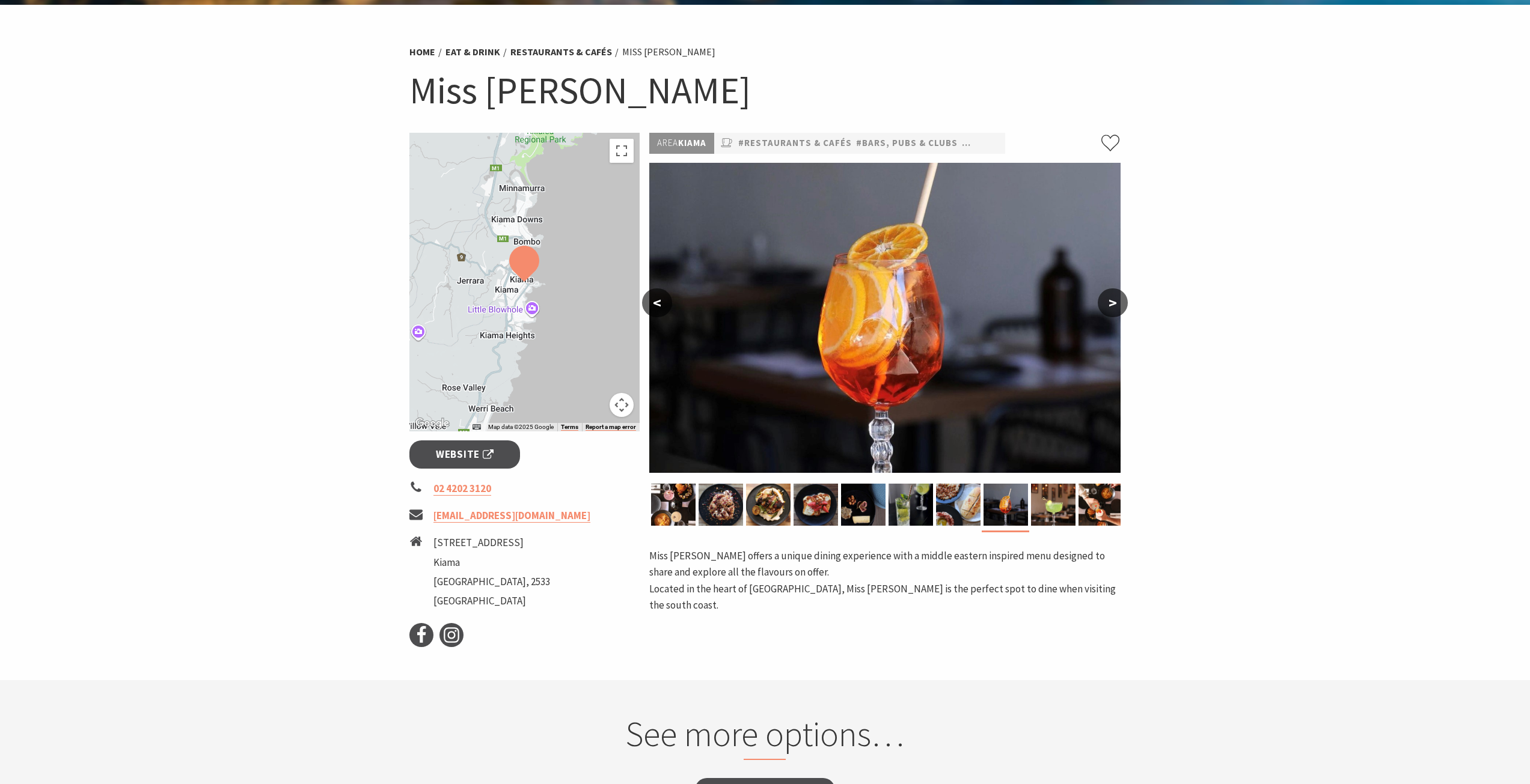
click at [1115, 304] on button ">" at bounding box center [1112, 303] width 30 height 29
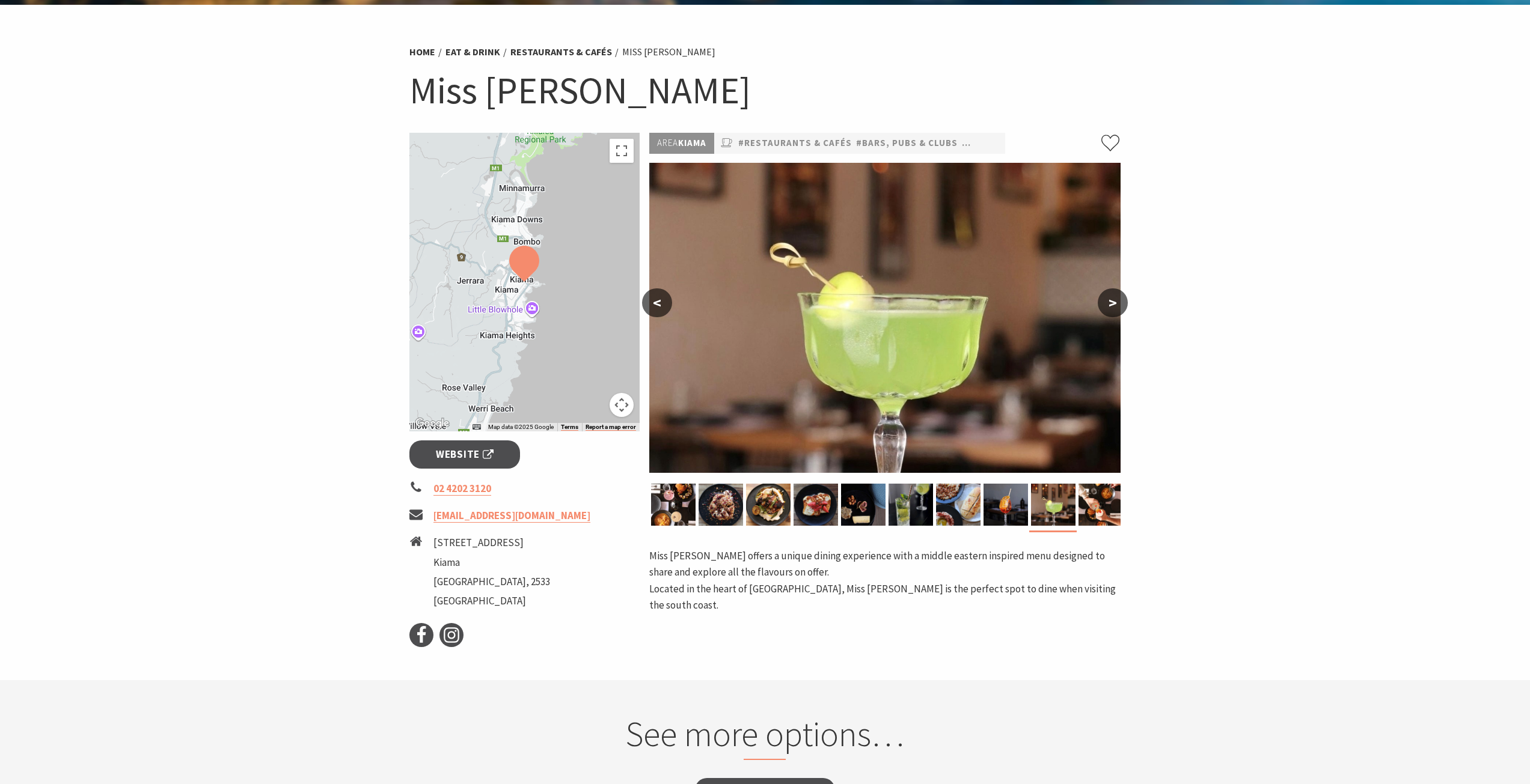
click at [1115, 304] on button ">" at bounding box center [1112, 303] width 30 height 29
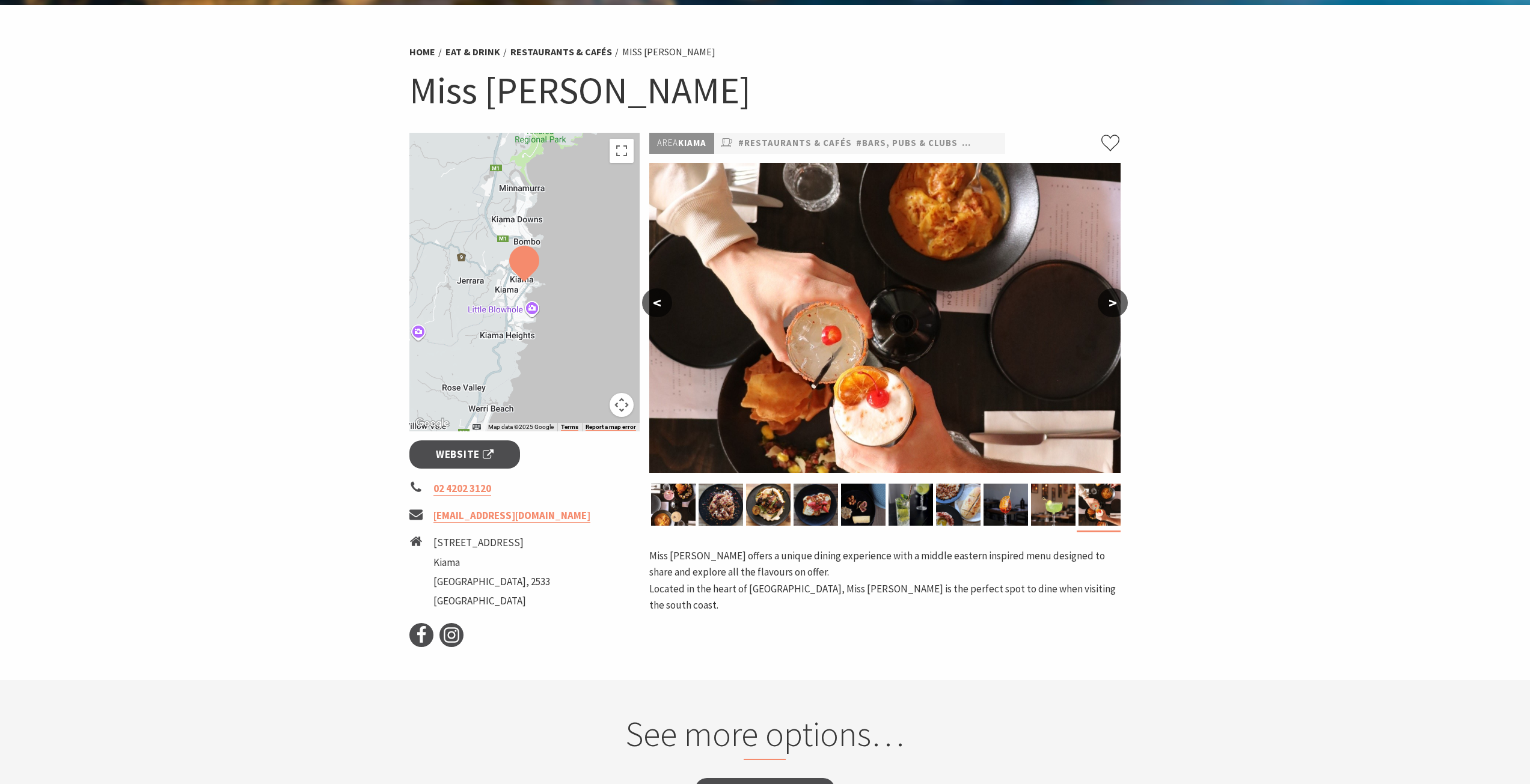
click at [1115, 304] on button ">" at bounding box center [1112, 303] width 30 height 29
click at [1111, 313] on button ">" at bounding box center [1112, 303] width 30 height 29
click at [926, 499] on img at bounding box center [910, 505] width 45 height 42
click at [962, 501] on img at bounding box center [958, 505] width 45 height 42
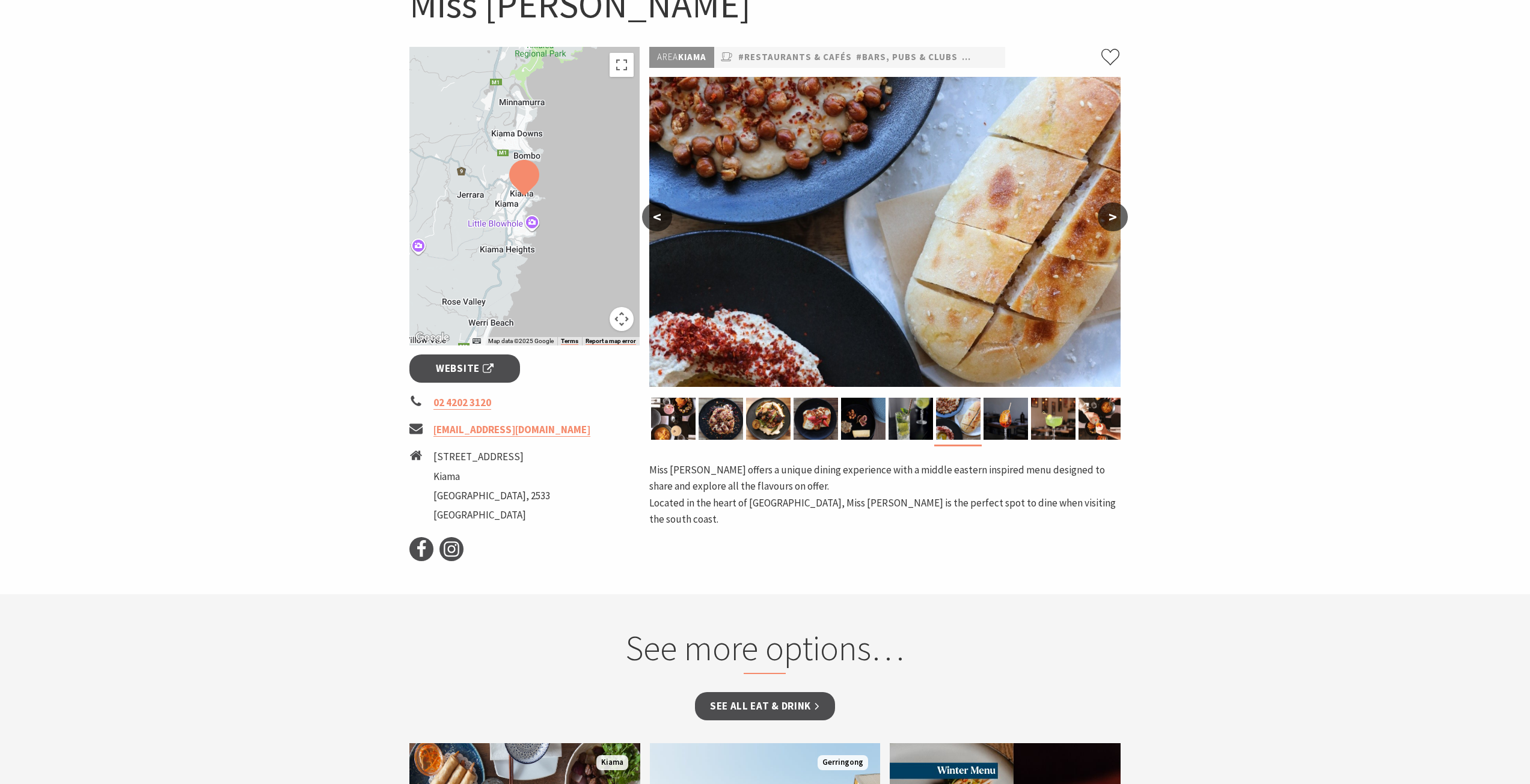
scroll to position [0, 0]
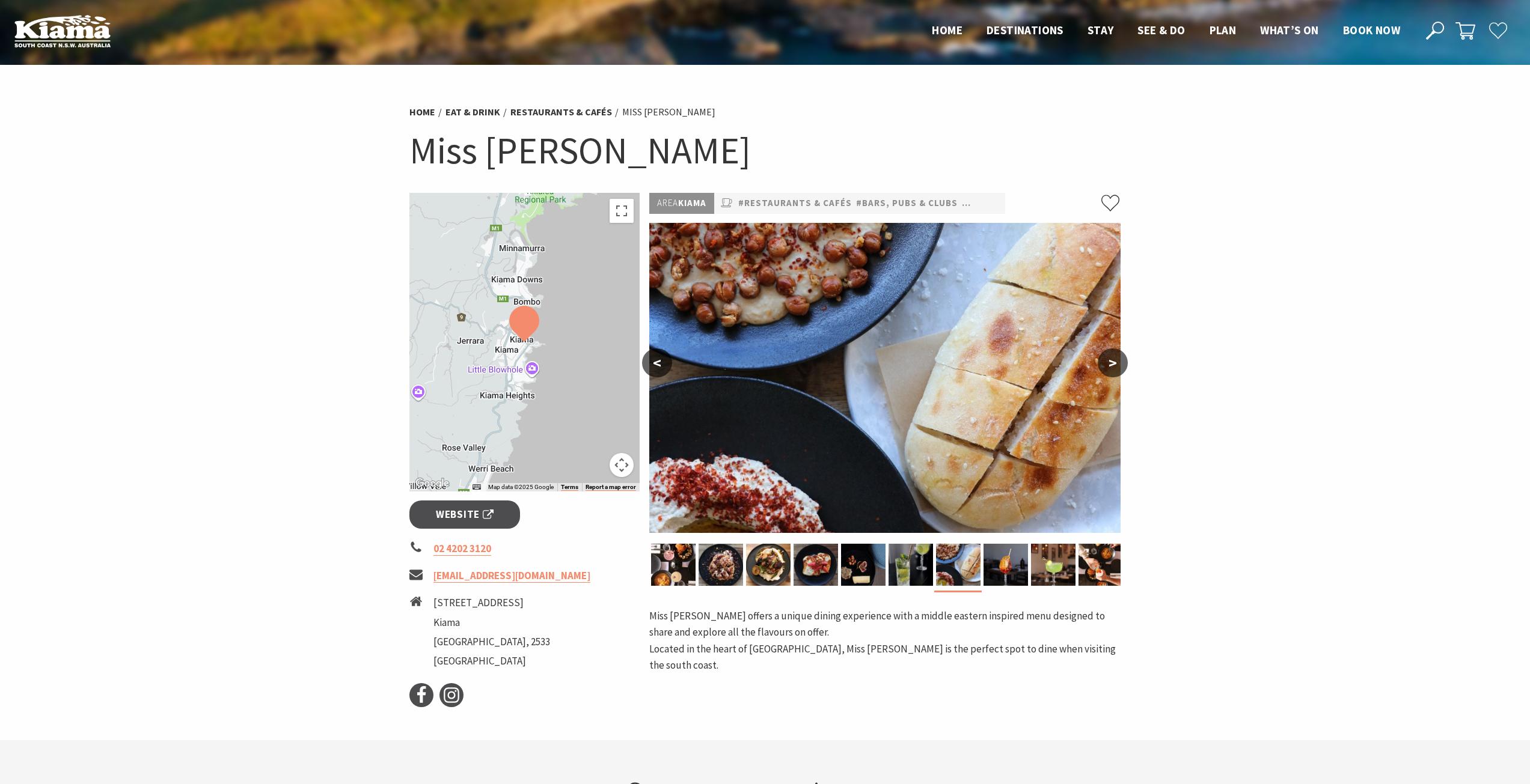
click at [1113, 355] on button ">" at bounding box center [1112, 363] width 30 height 29
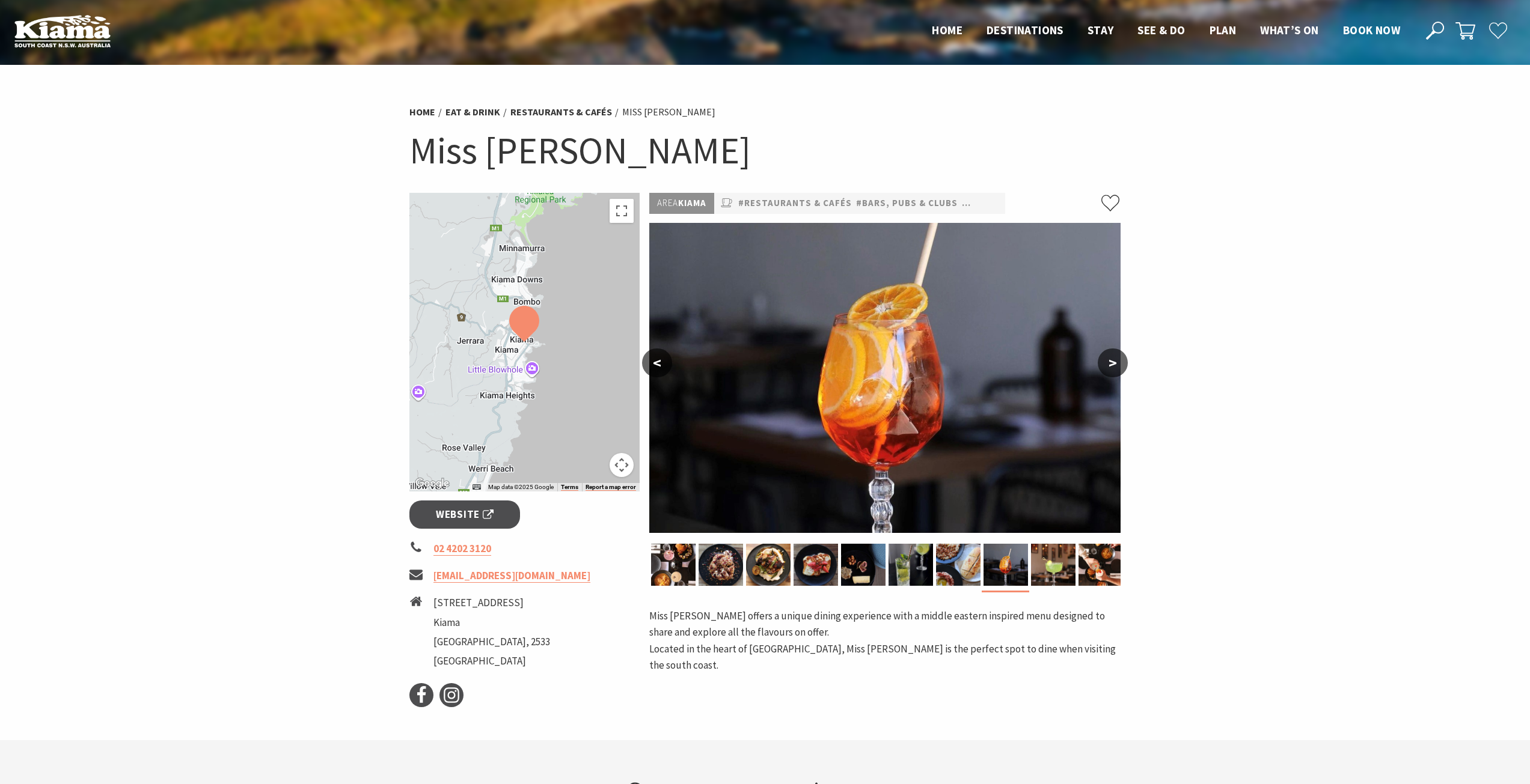
click at [1113, 355] on button ">" at bounding box center [1112, 363] width 30 height 29
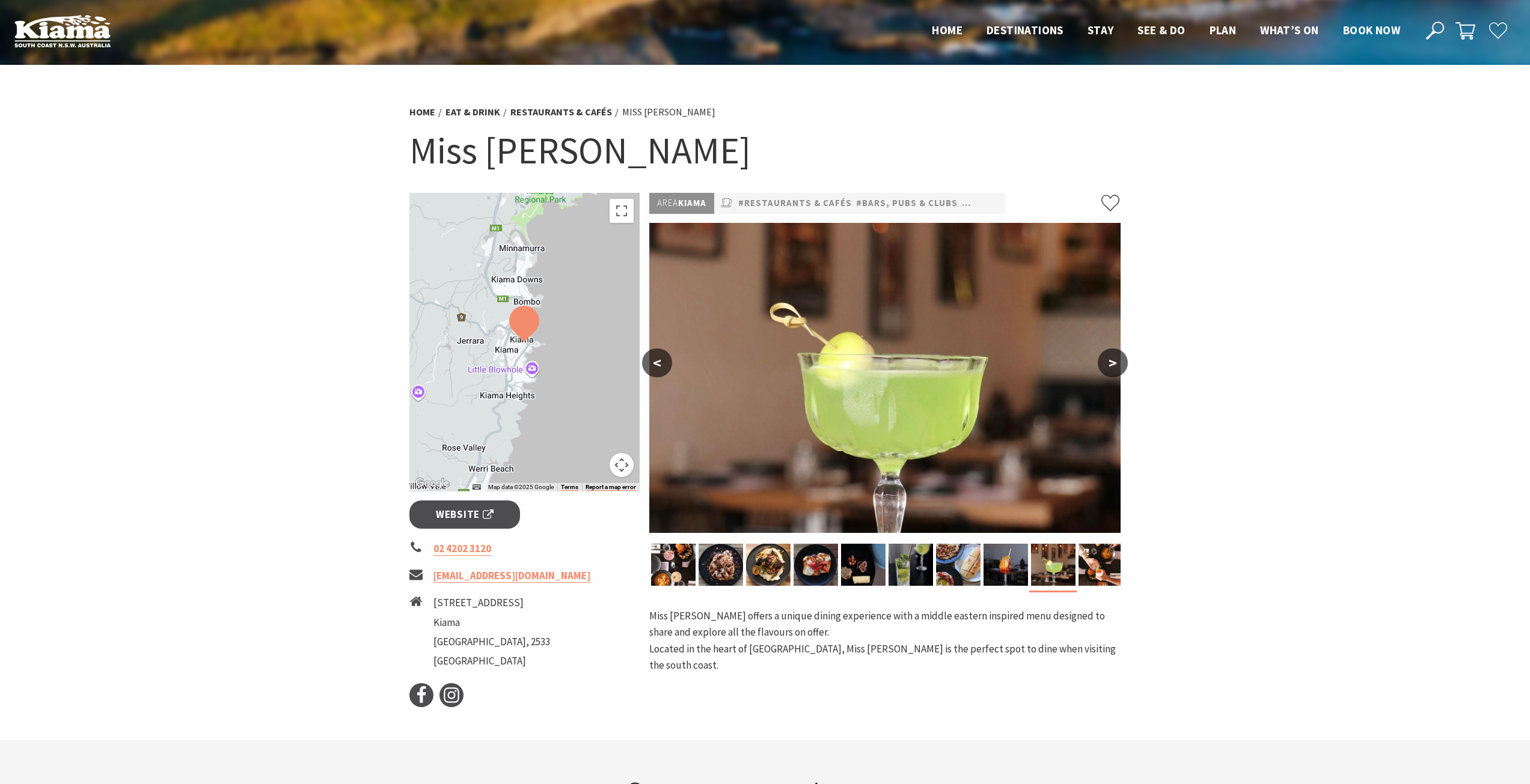
click at [1113, 355] on button ">" at bounding box center [1112, 363] width 30 height 29
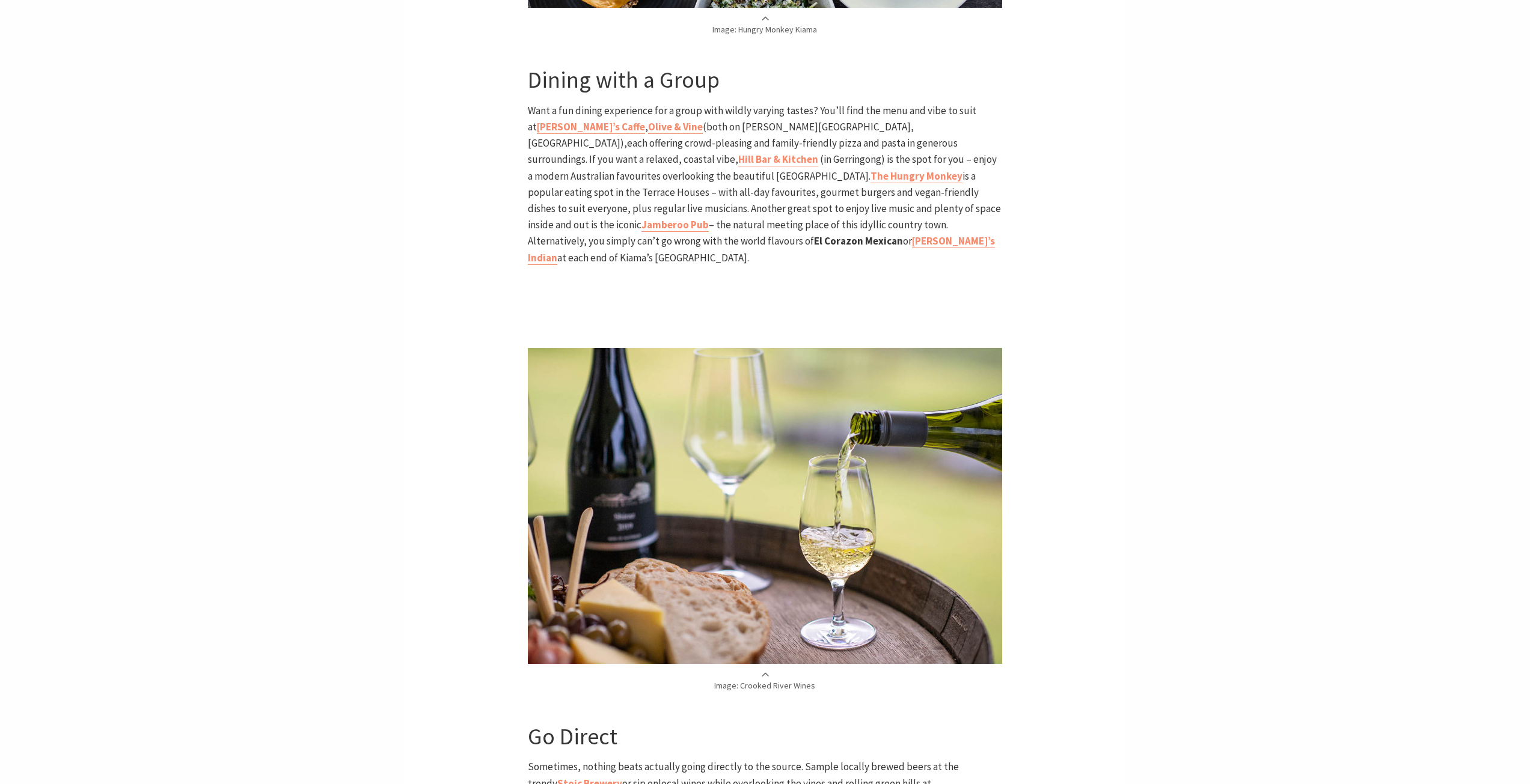
scroll to position [2814, 0]
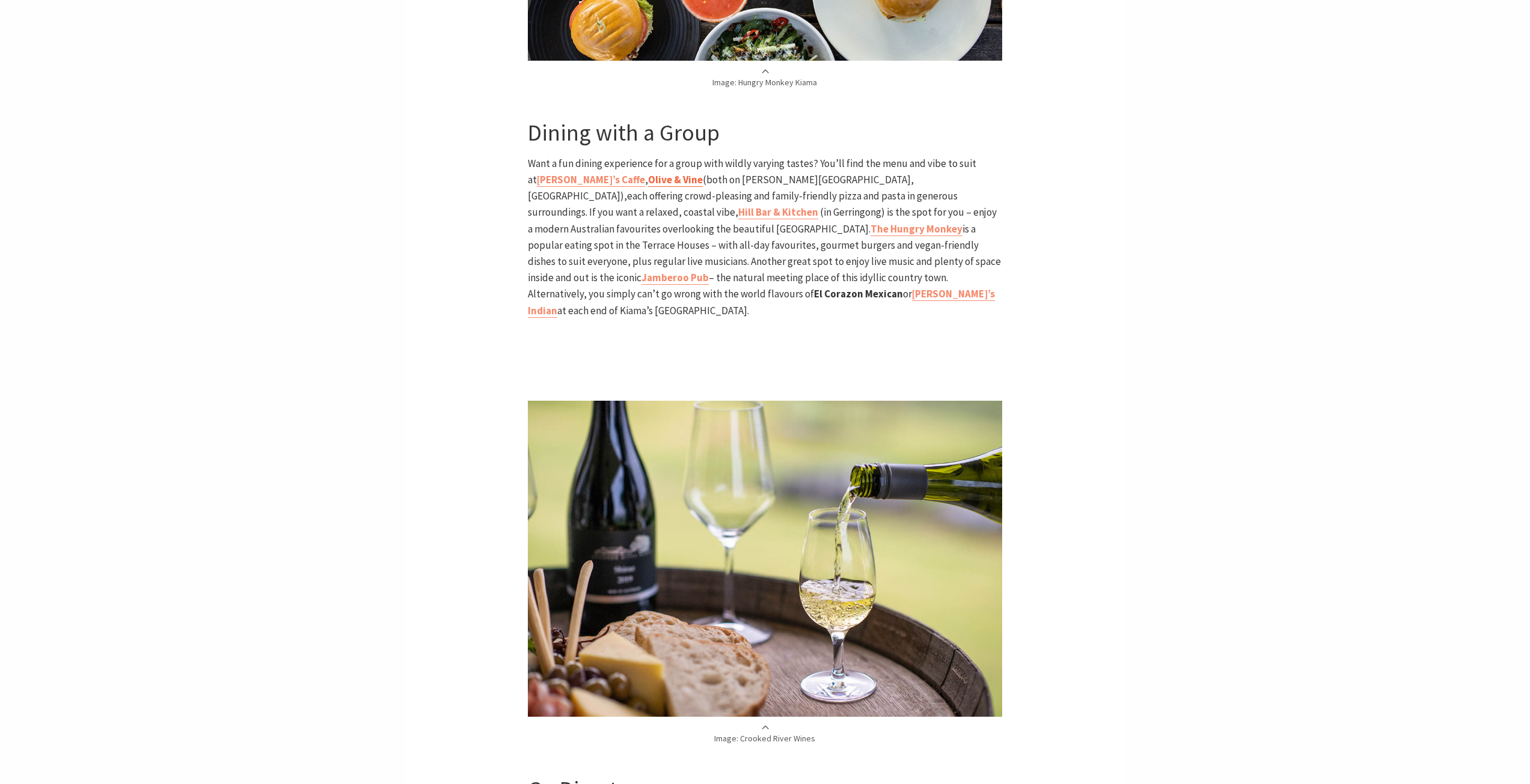
click at [648, 173] on b "Olive & Vine" at bounding box center [675, 179] width 55 height 13
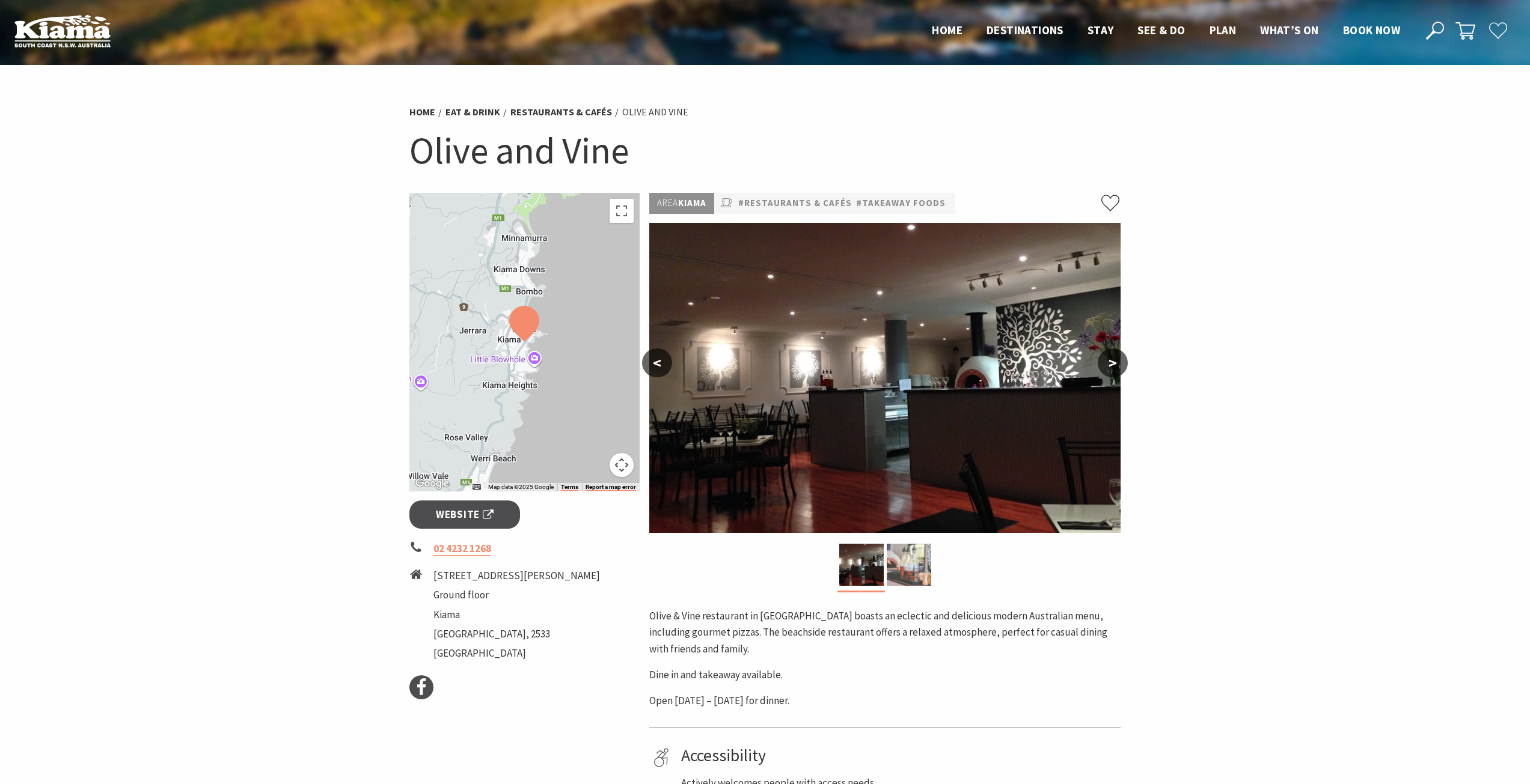
click at [915, 563] on img at bounding box center [909, 565] width 45 height 42
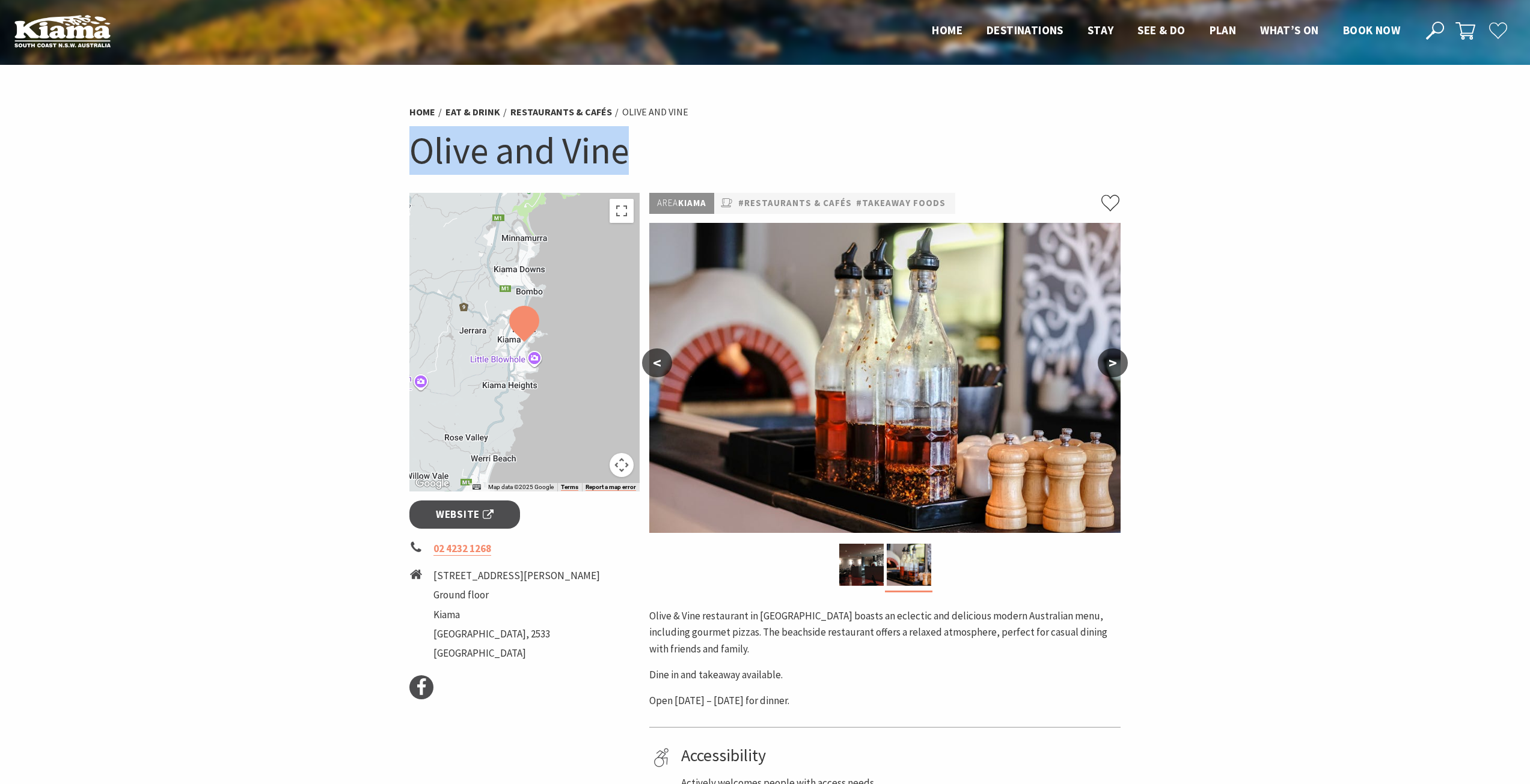
drag, startPoint x: 634, startPoint y: 150, endPoint x: 374, endPoint y: 165, distance: 260.4
click at [374, 165] on section "Home Eat & Drink Restaurants & Cafés Olive and Vine Olive and Vine ← Move left …" at bounding box center [765, 502] width 1530 height 875
copy h1 "Olive and Vine"
drag, startPoint x: 199, startPoint y: 266, endPoint x: 214, endPoint y: 258, distance: 17.0
click at [198, 265] on section "Home Eat & Drink Restaurants & Cafés Olive and Vine Olive and Vine ← Move left …" at bounding box center [765, 502] width 1530 height 875
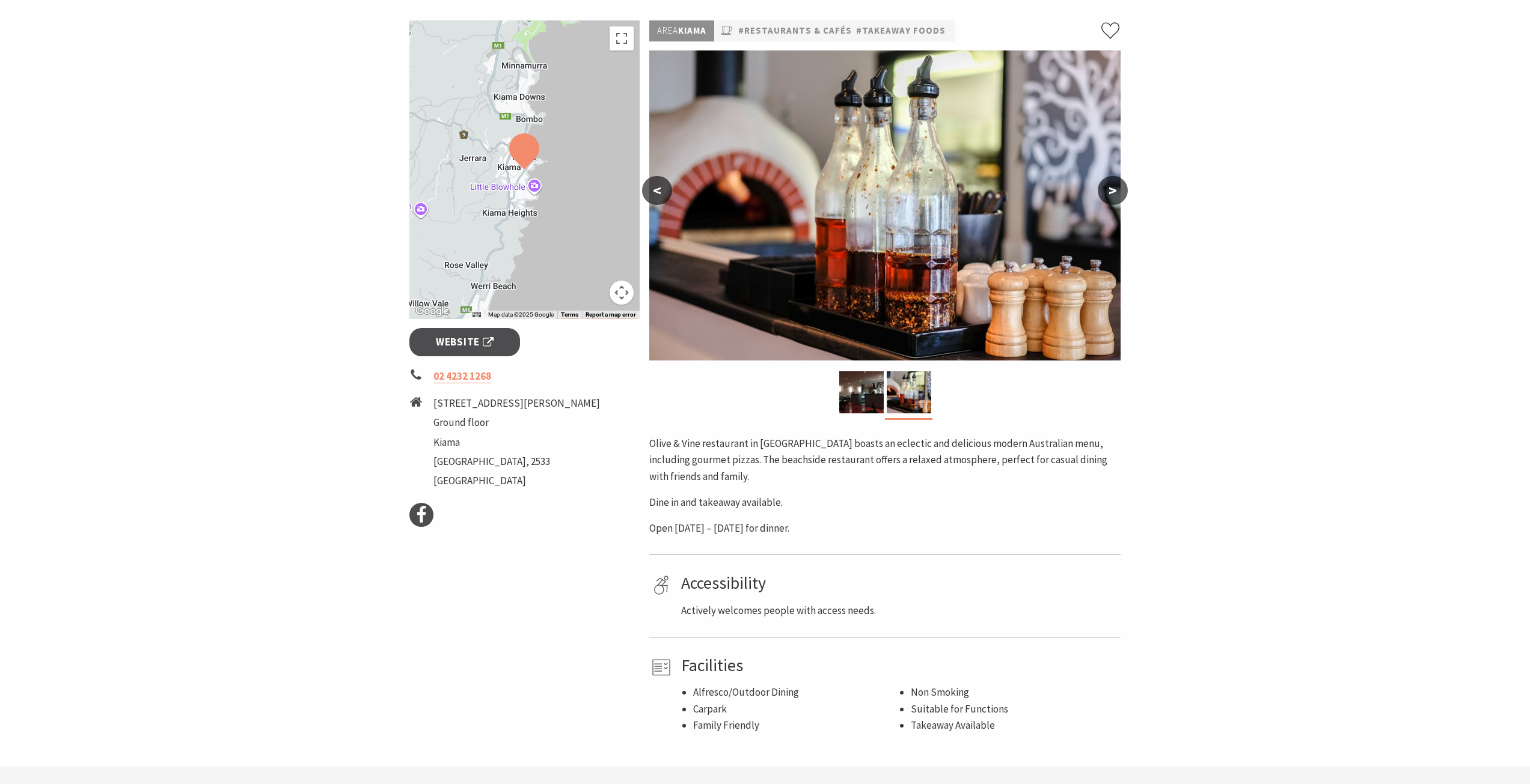
scroll to position [180, 0]
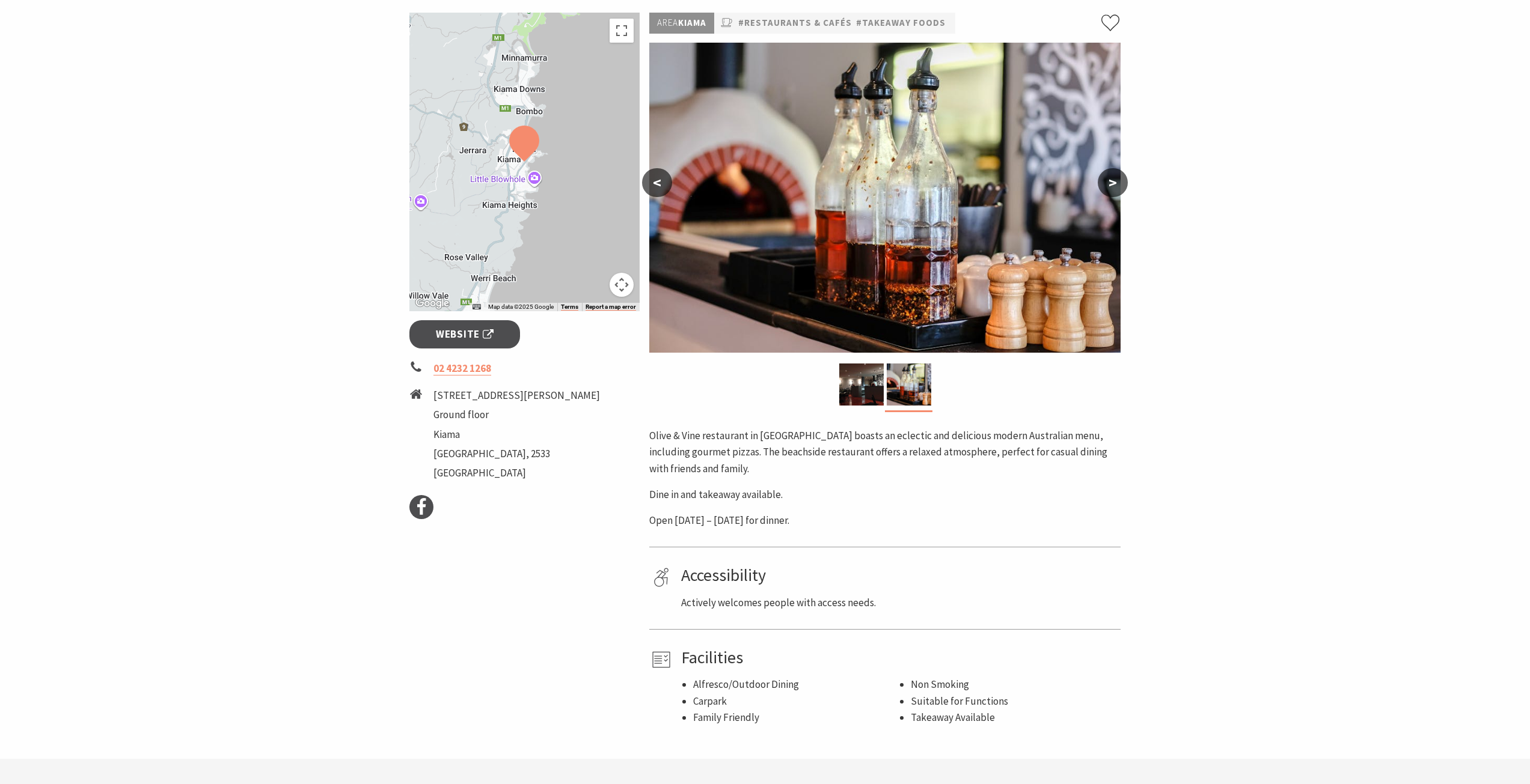
click at [1108, 185] on button ">" at bounding box center [1112, 182] width 30 height 29
click at [1112, 182] on button ">" at bounding box center [1112, 182] width 30 height 29
click at [663, 189] on button "<" at bounding box center [657, 182] width 30 height 29
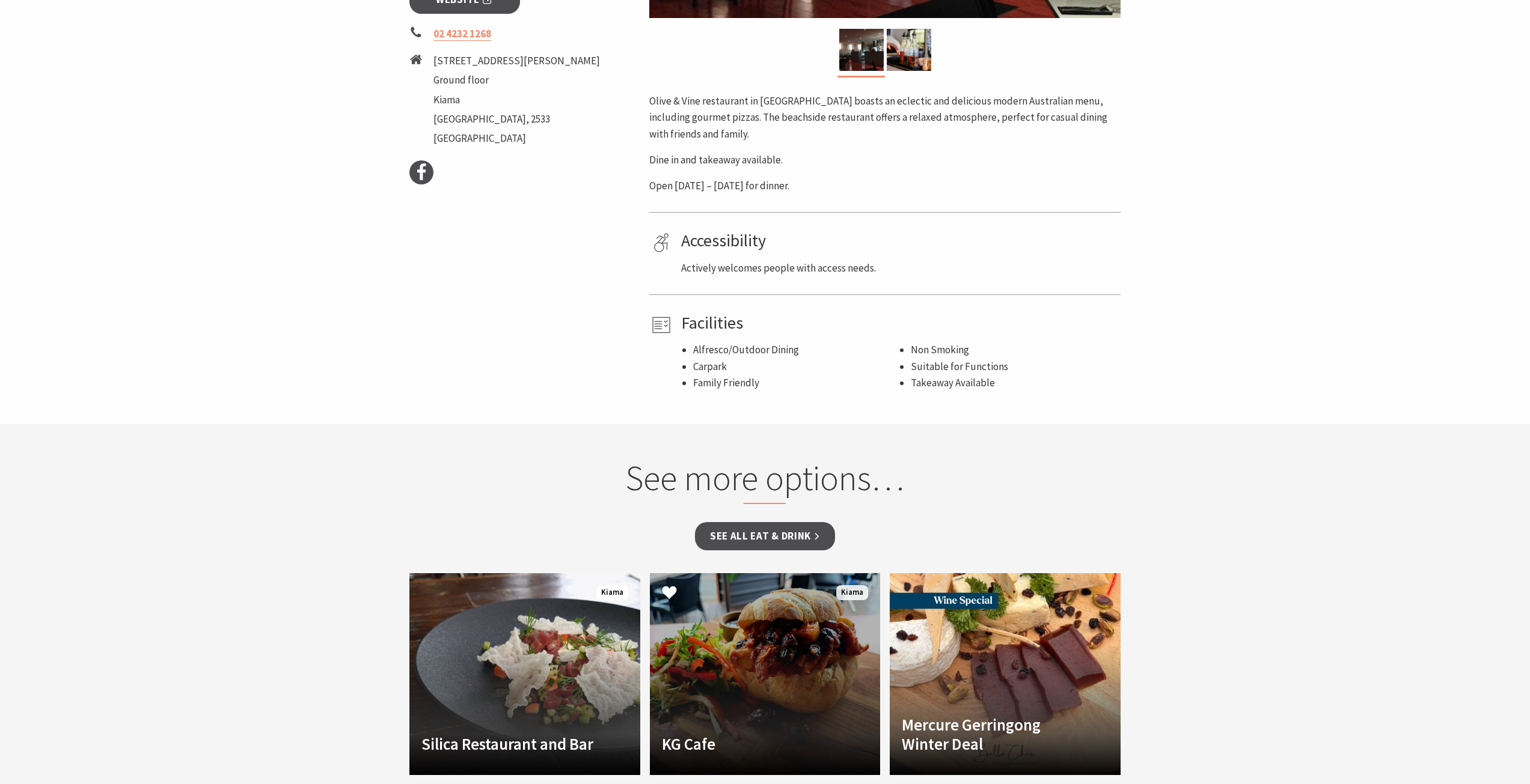
scroll to position [902, 0]
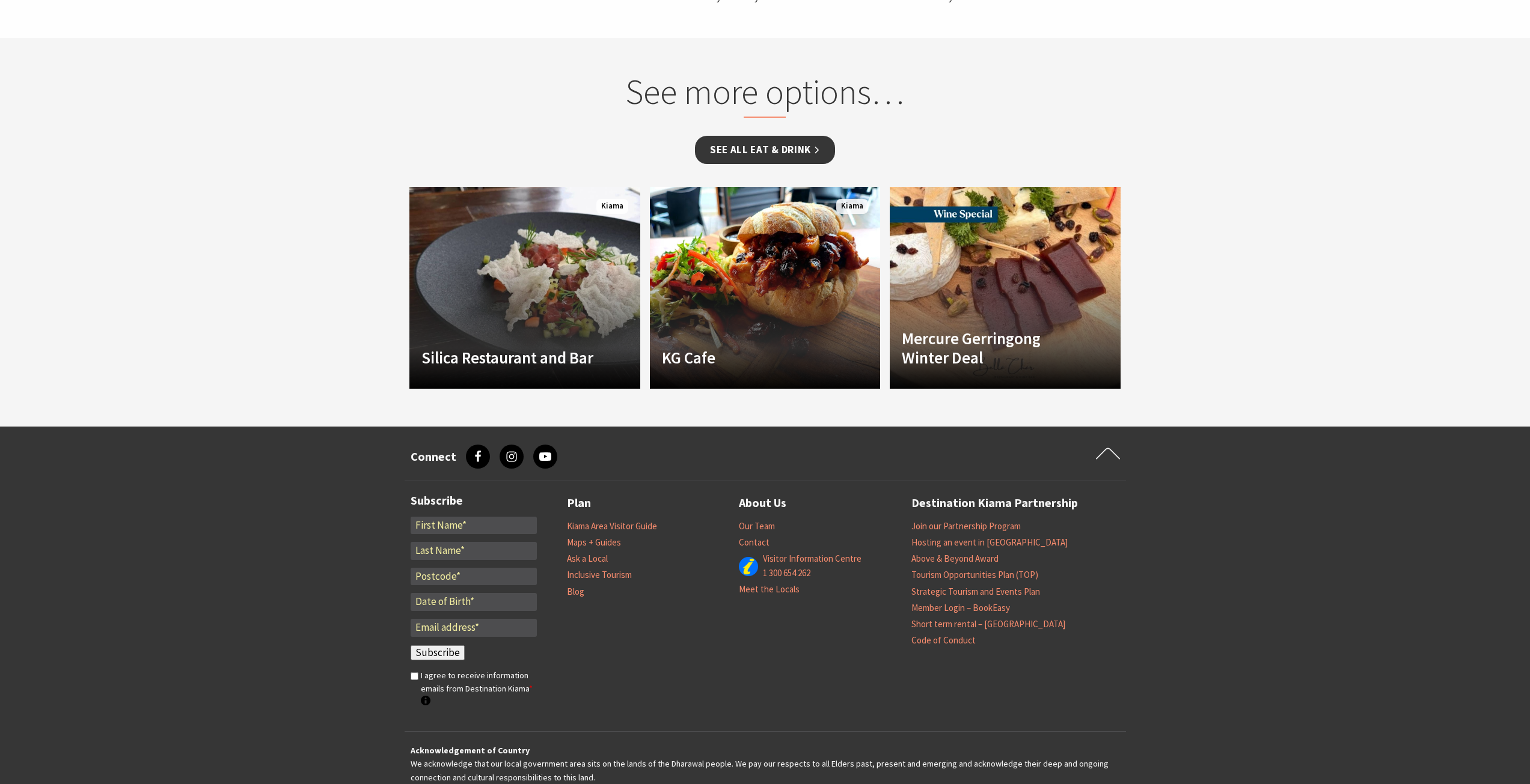
click at [774, 137] on link "See all Eat & Drink" at bounding box center [765, 149] width 141 height 28
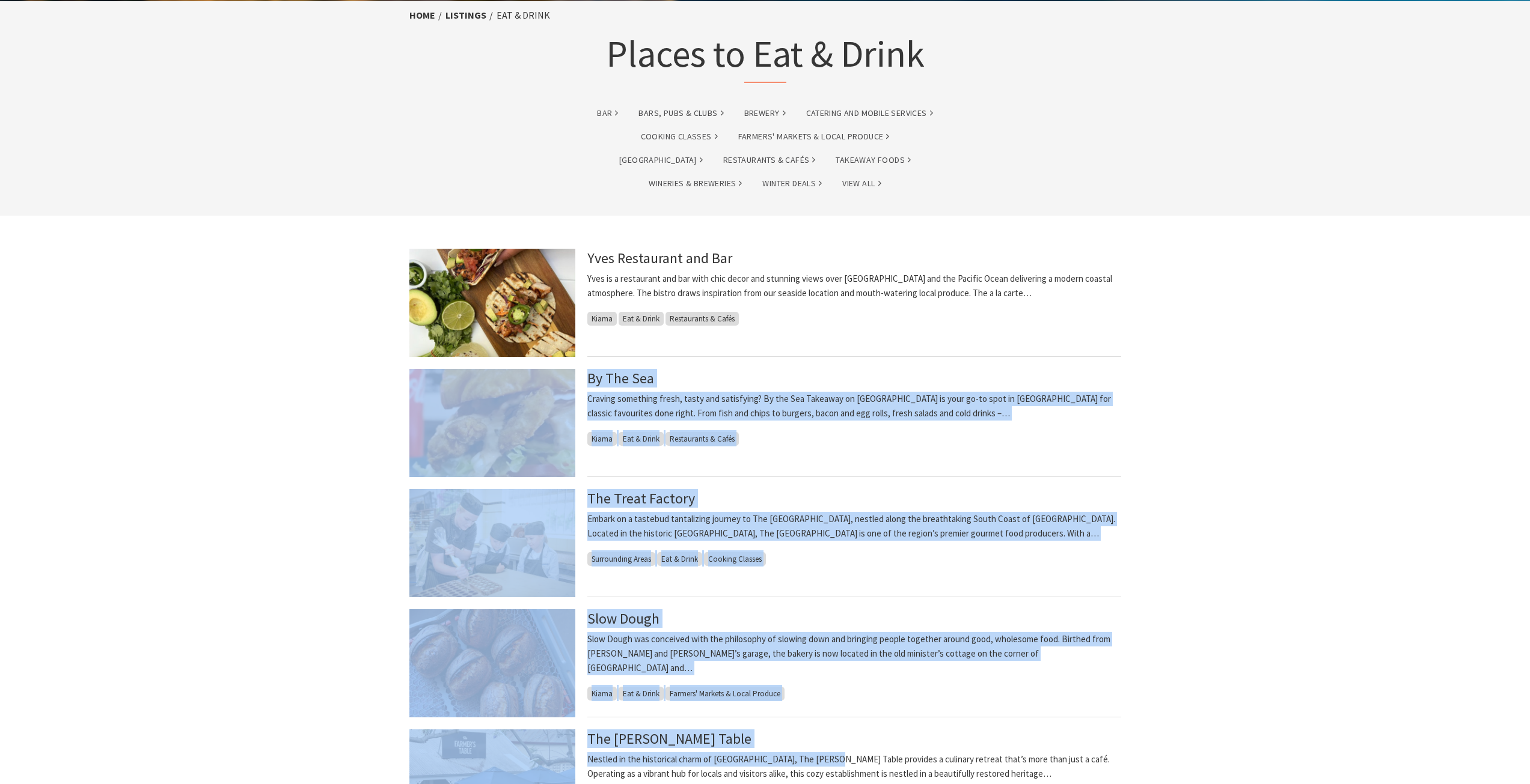
scroll to position [60, 0]
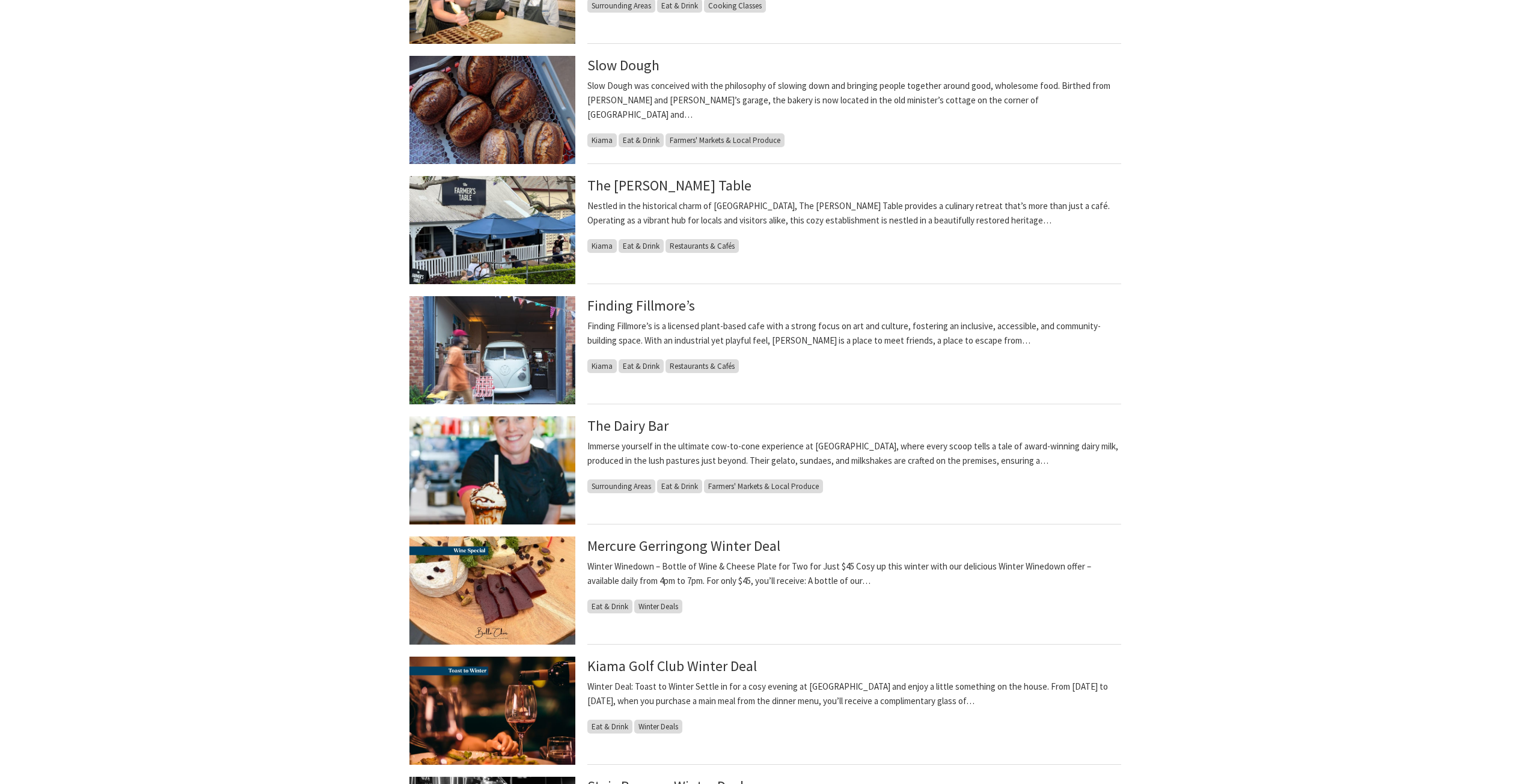
scroll to position [902, 0]
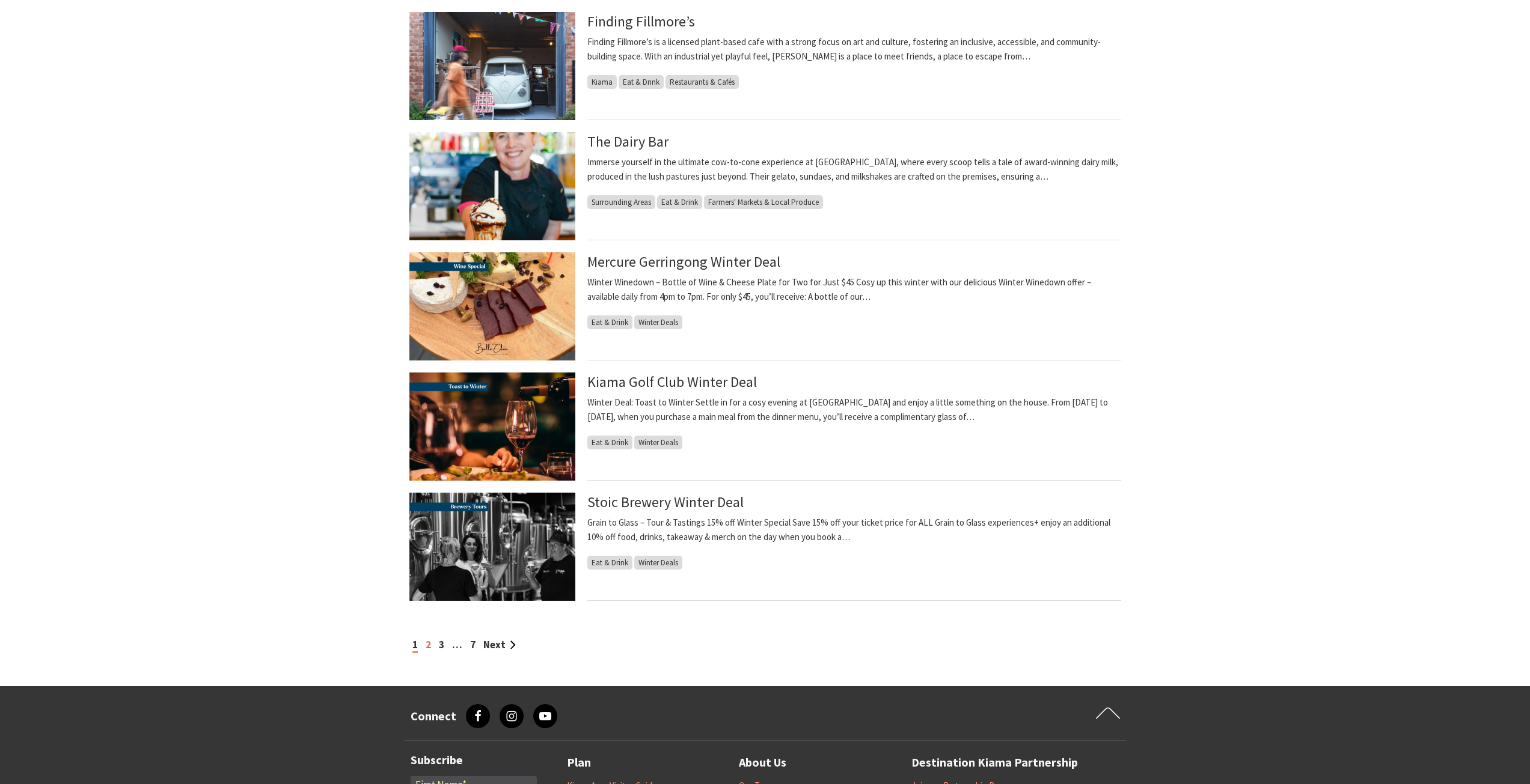
click at [426, 645] on link "2" at bounding box center [428, 645] width 5 height 13
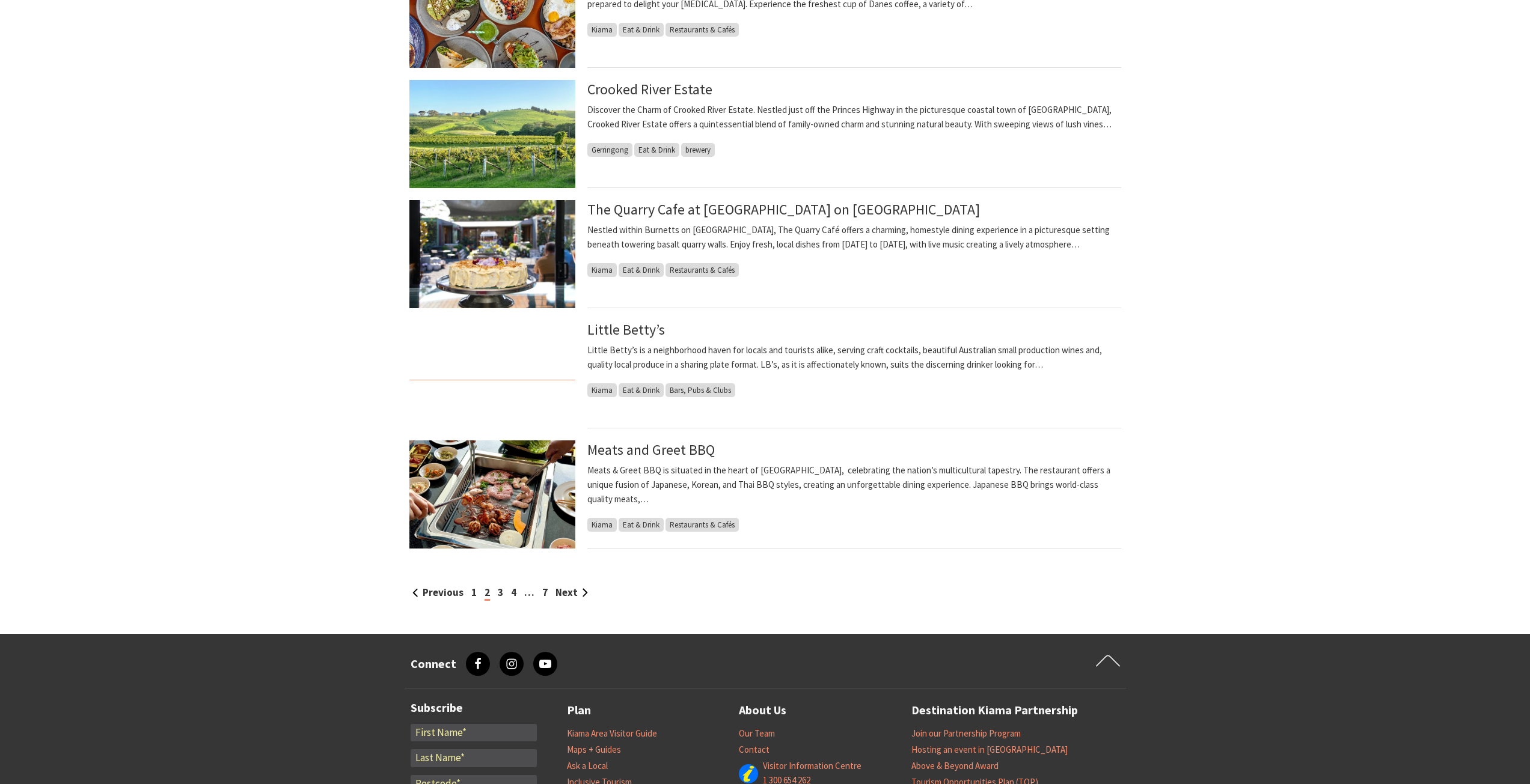
scroll to position [961, 0]
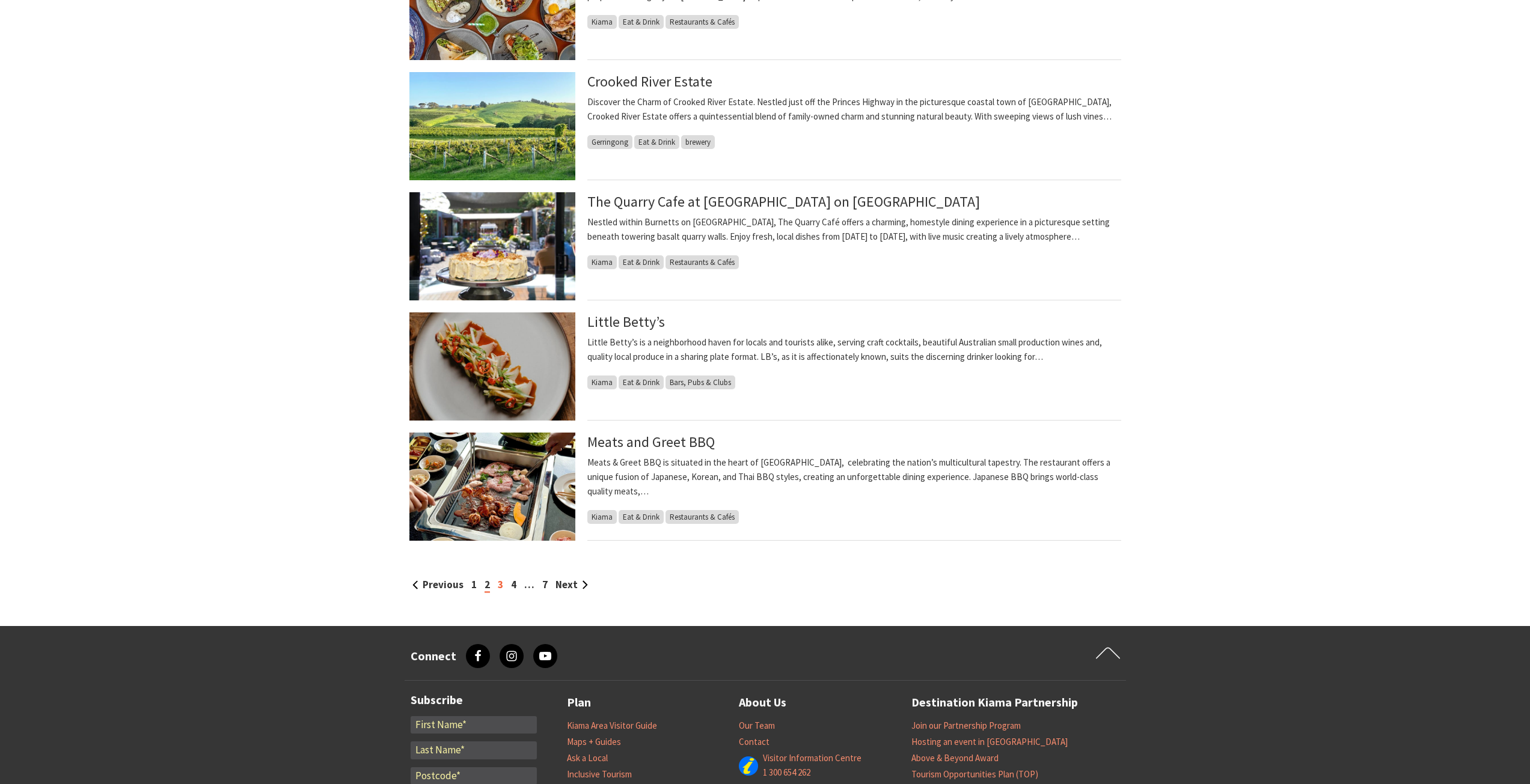
click at [497, 581] on link "3" at bounding box center [499, 584] width 5 height 13
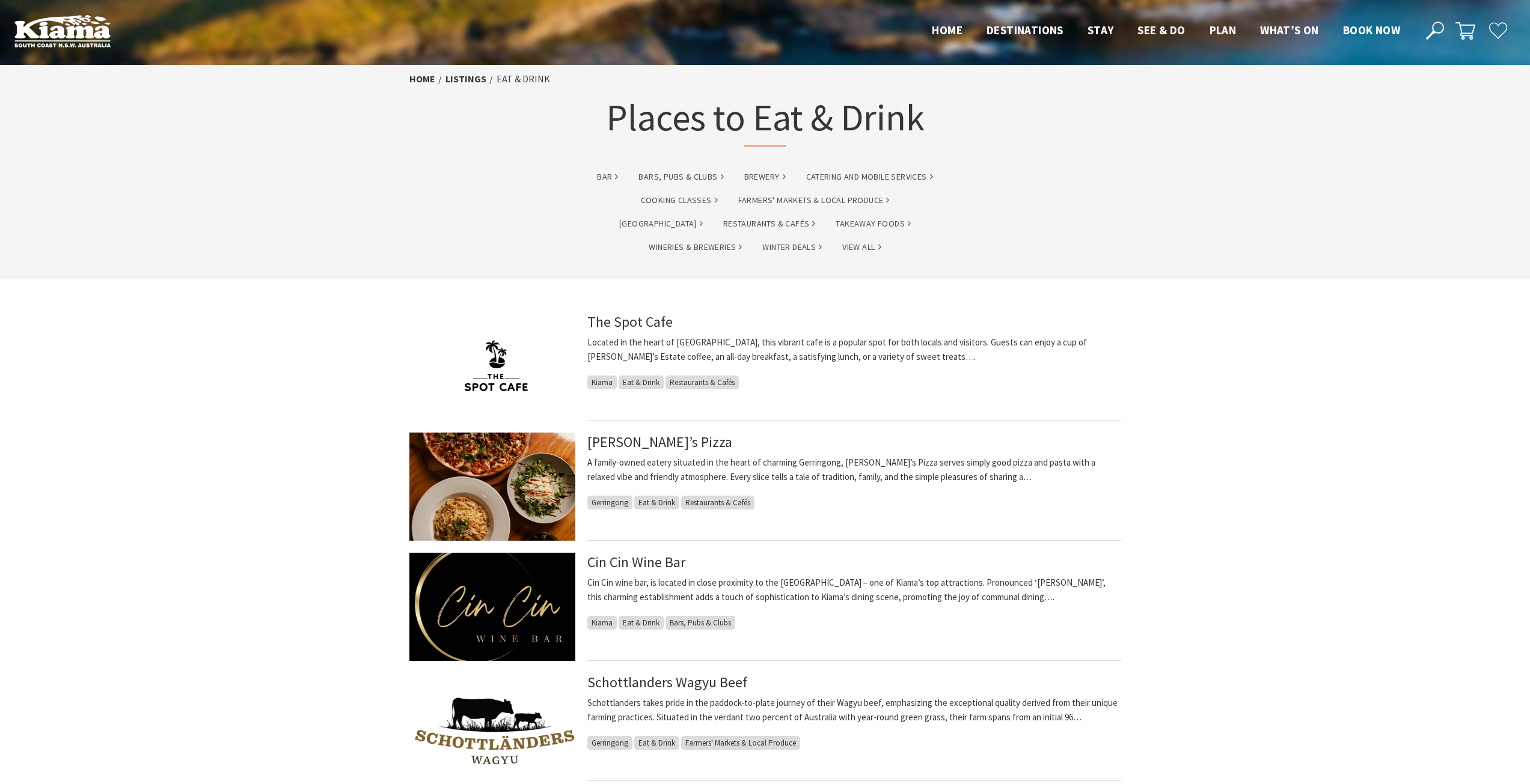
click at [467, 501] on img at bounding box center [492, 486] width 165 height 109
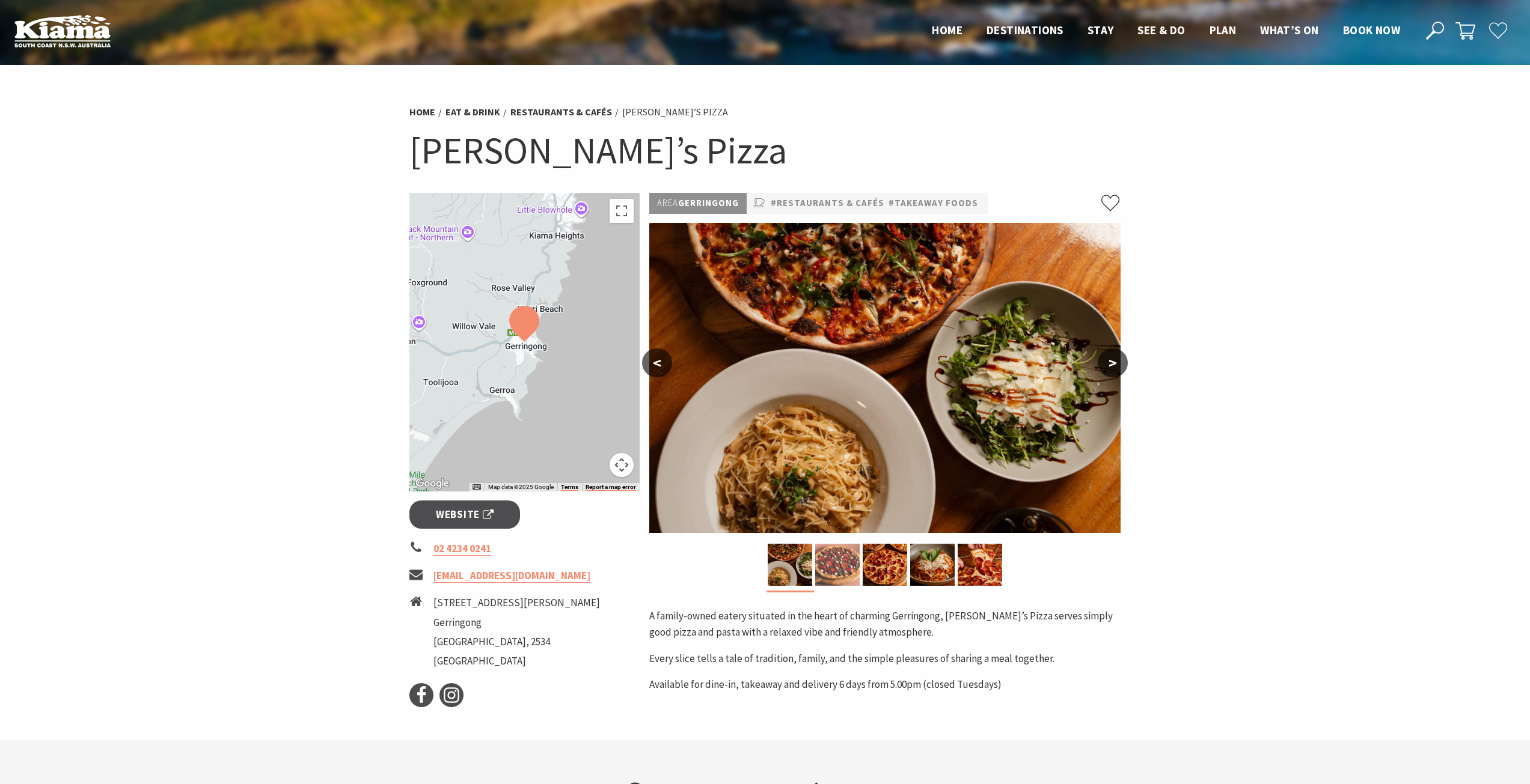
click at [839, 582] on img at bounding box center [837, 565] width 45 height 42
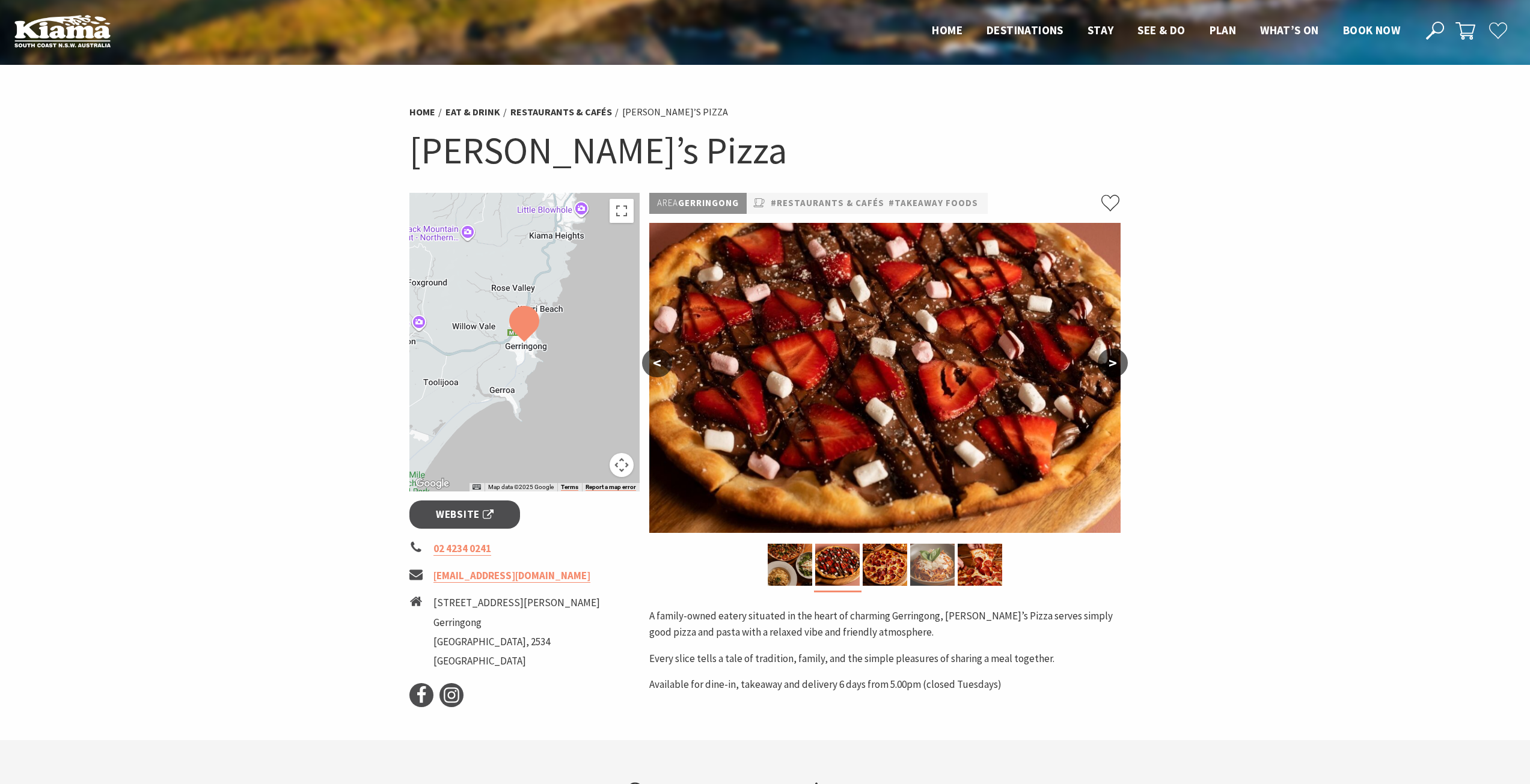
click at [923, 566] on img at bounding box center [932, 565] width 45 height 42
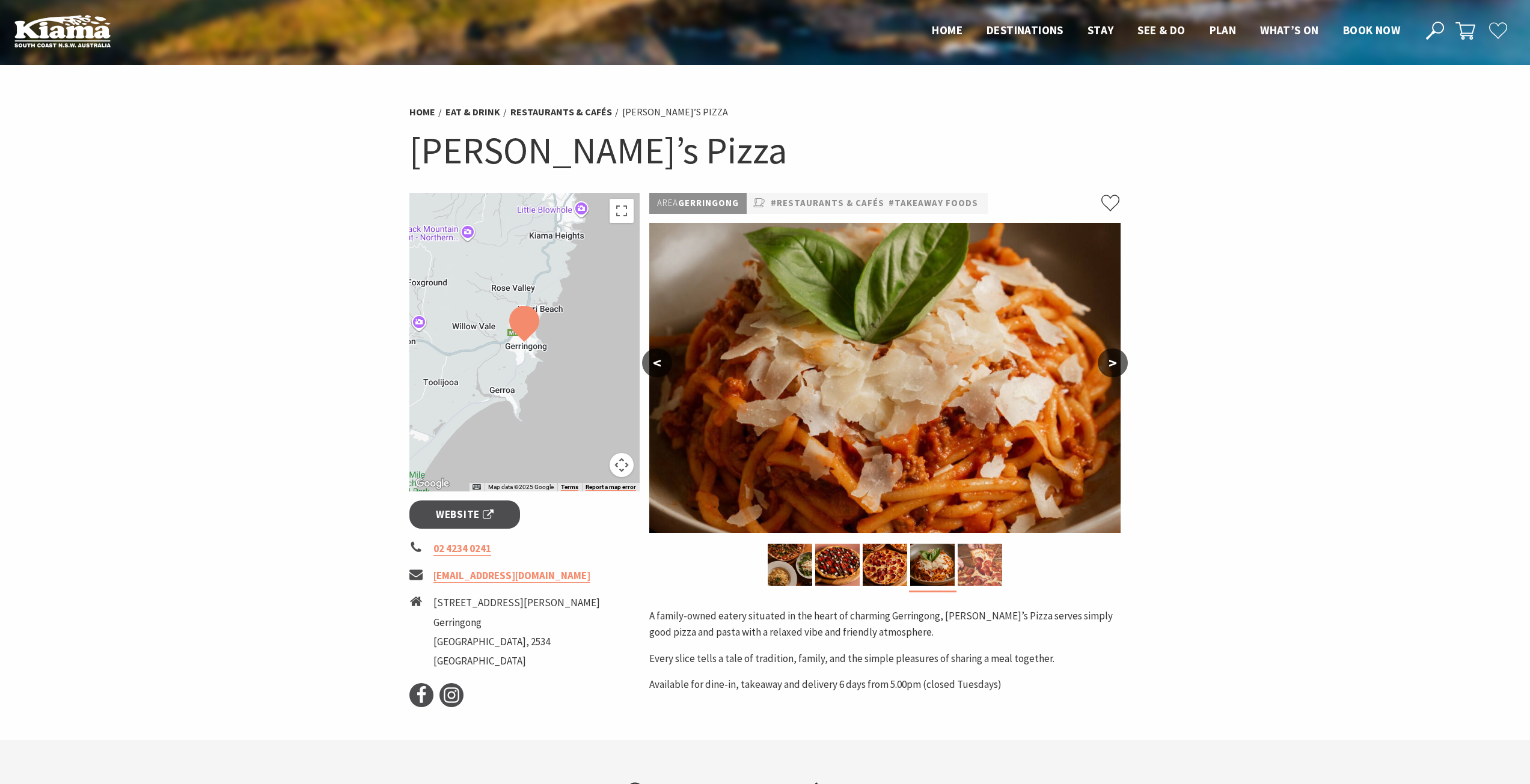
click at [969, 567] on img at bounding box center [980, 565] width 45 height 42
